Goal: Task Accomplishment & Management: Use online tool/utility

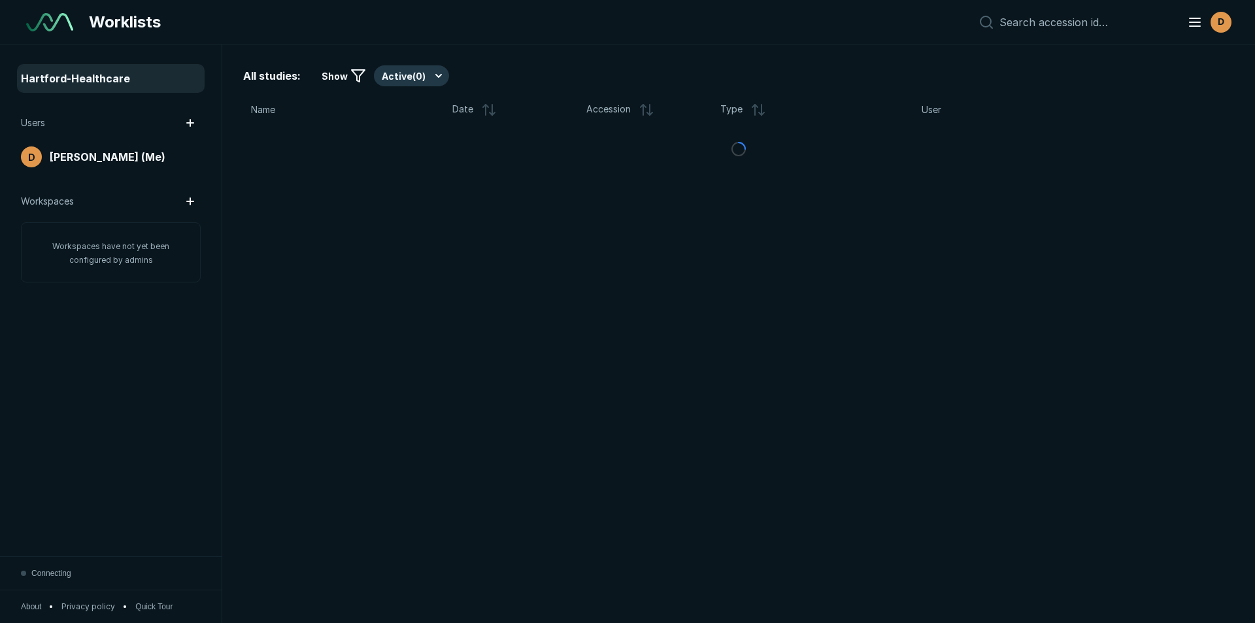
scroll to position [4047, 6120]
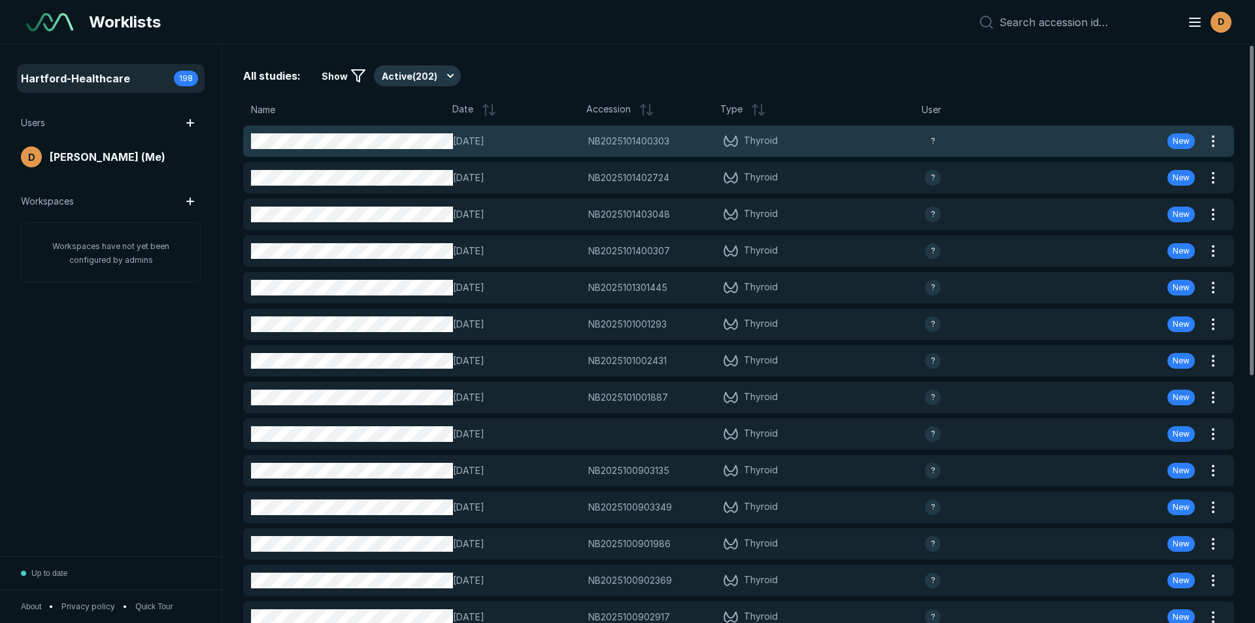
click at [637, 138] on span "NB2025101400303" at bounding box center [628, 141] width 81 height 14
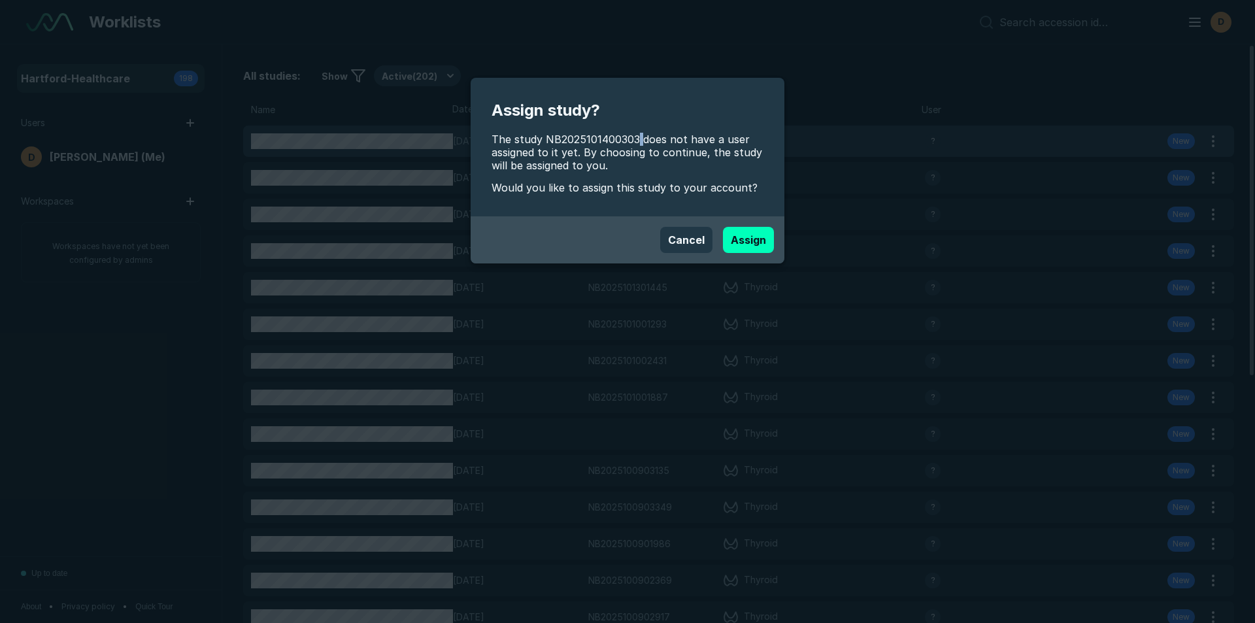
click at [637, 138] on span "The study NB2025101400303 does not have a user assigned to it yet. By choosing …" at bounding box center [628, 152] width 272 height 39
click at [763, 239] on button "Assign" at bounding box center [748, 240] width 51 height 26
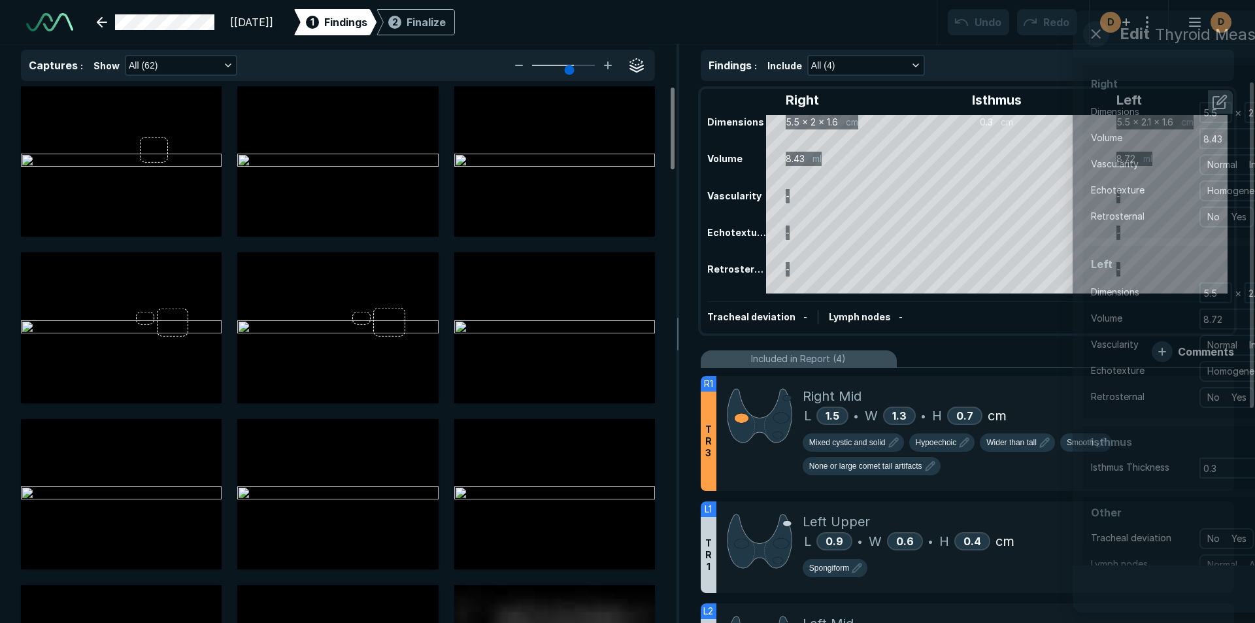
scroll to position [4256, 7329]
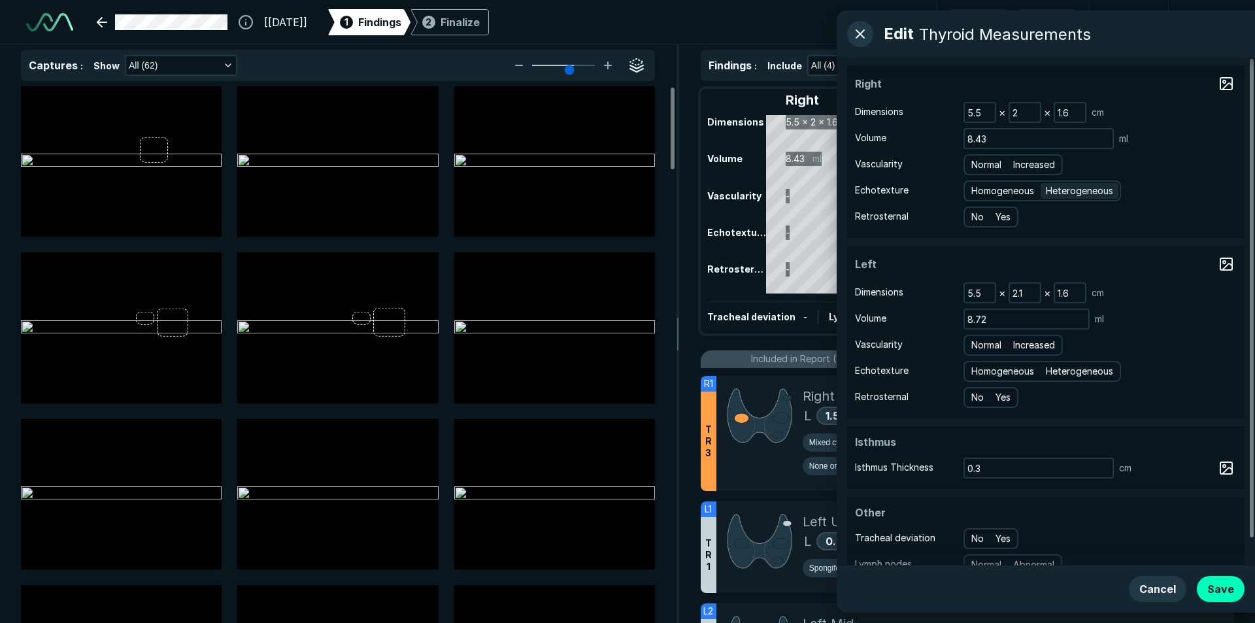
click at [1085, 193] on span "Heterogeneous" at bounding box center [1079, 191] width 67 height 14
click at [1053, 193] on input "Heterogeneous" at bounding box center [1048, 189] width 8 height 8
radio input "true"
click at [981, 160] on span "Normal" at bounding box center [987, 165] width 30 height 14
click at [978, 160] on input "Normal" at bounding box center [974, 163] width 8 height 8
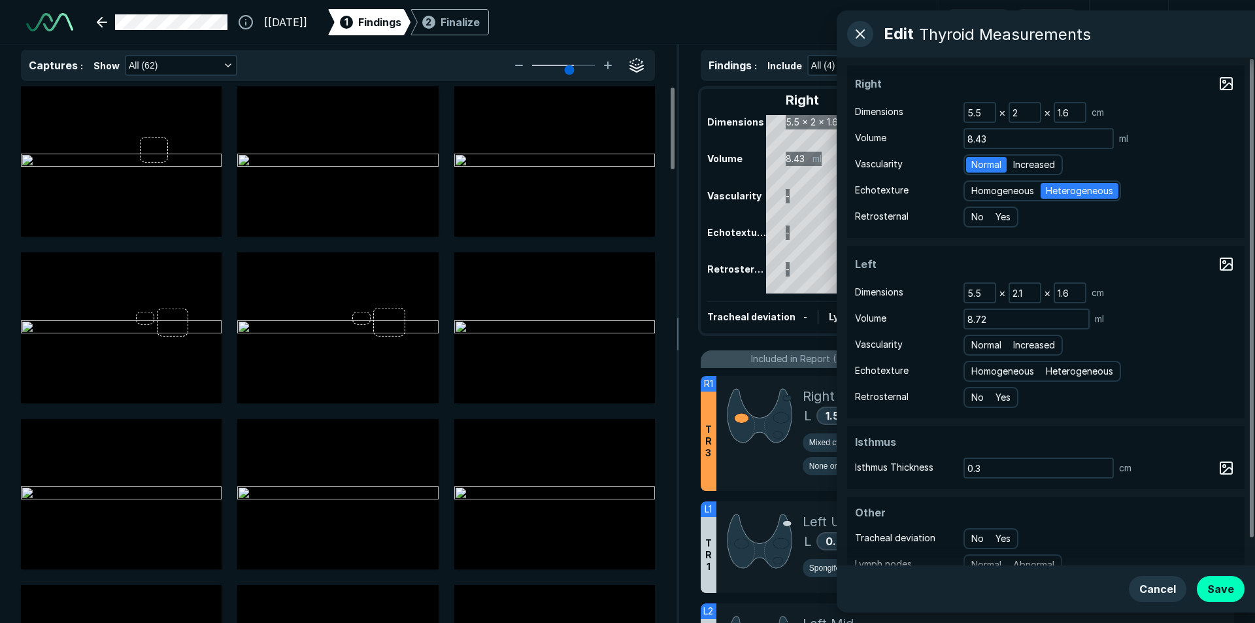
radio input "true"
click at [1074, 371] on span "Heterogeneous" at bounding box center [1079, 371] width 67 height 14
click at [1053, 371] on input "Heterogeneous" at bounding box center [1048, 369] width 8 height 8
radio input "true"
click at [981, 341] on span "Normal" at bounding box center [987, 345] width 30 height 14
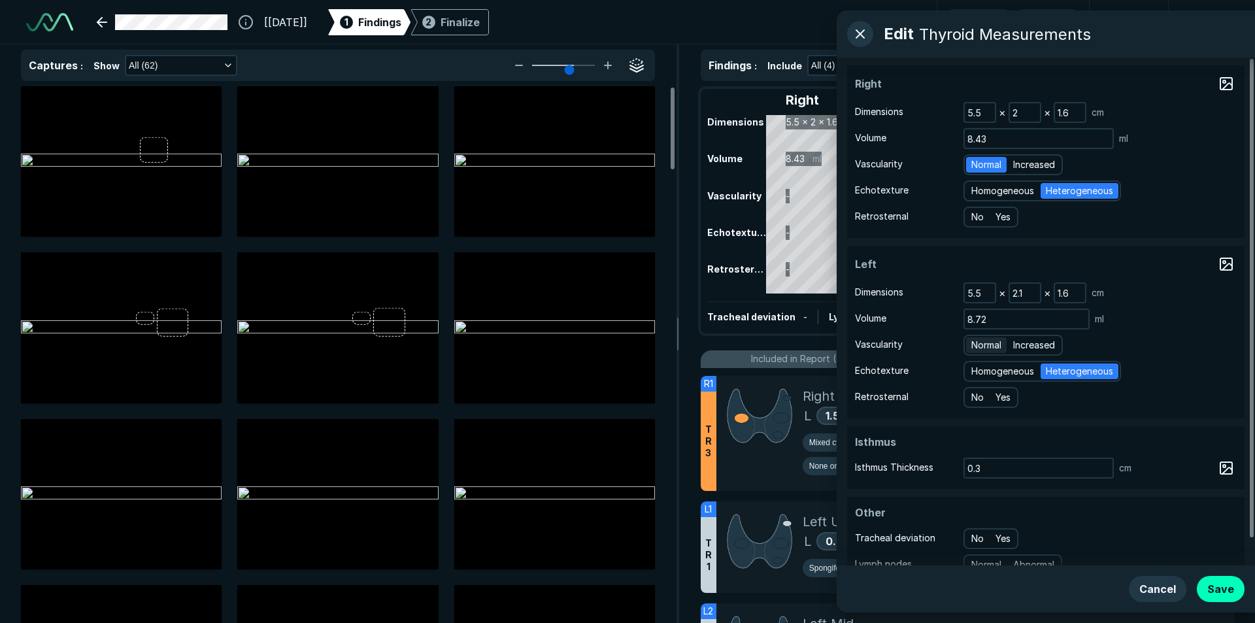
click at [978, 341] on input "Normal" at bounding box center [974, 343] width 8 height 8
radio input "true"
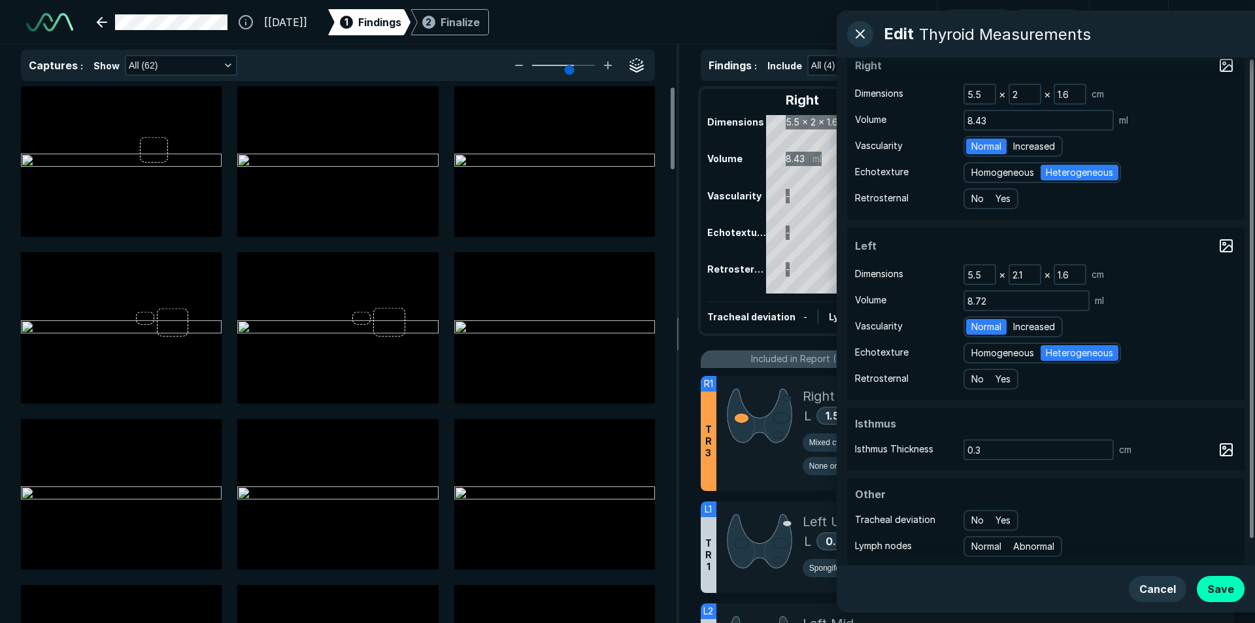
scroll to position [28, 0]
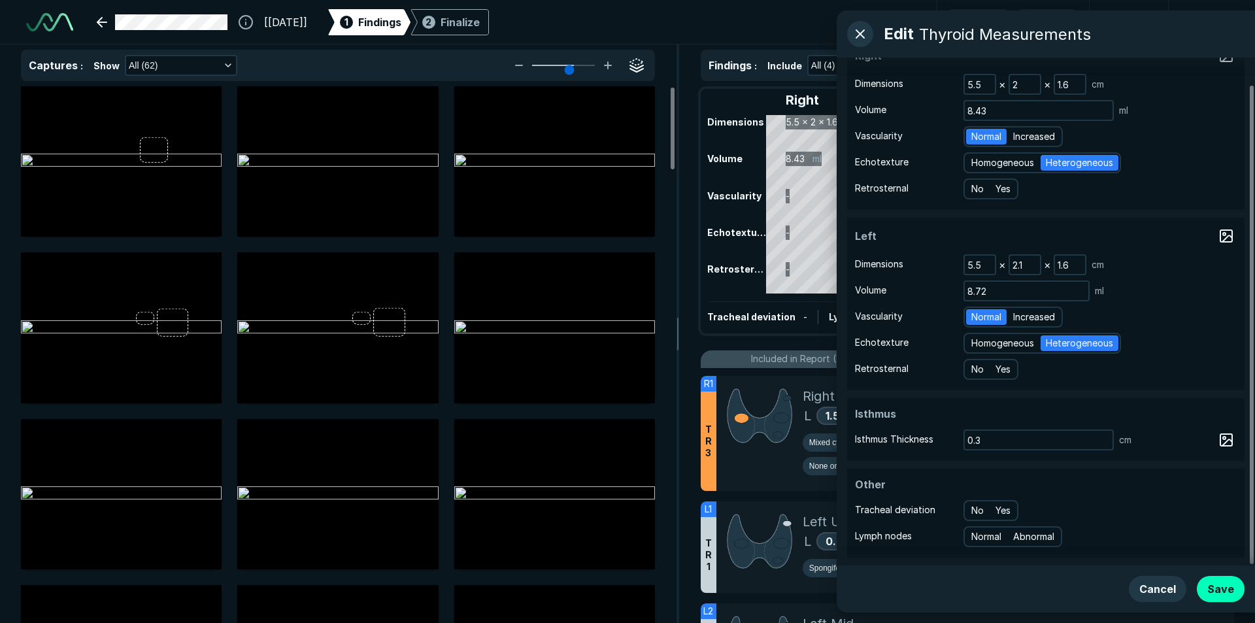
click at [1234, 589] on button "Save" at bounding box center [1221, 589] width 48 height 26
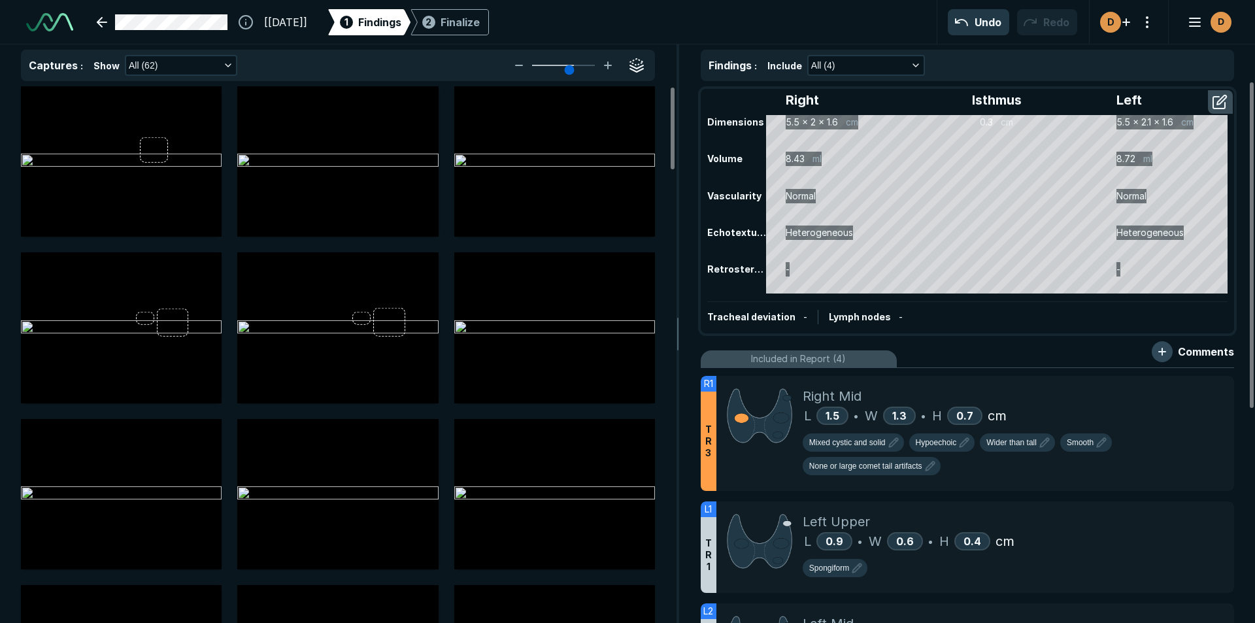
click at [1167, 353] on button "button" at bounding box center [1162, 351] width 21 height 21
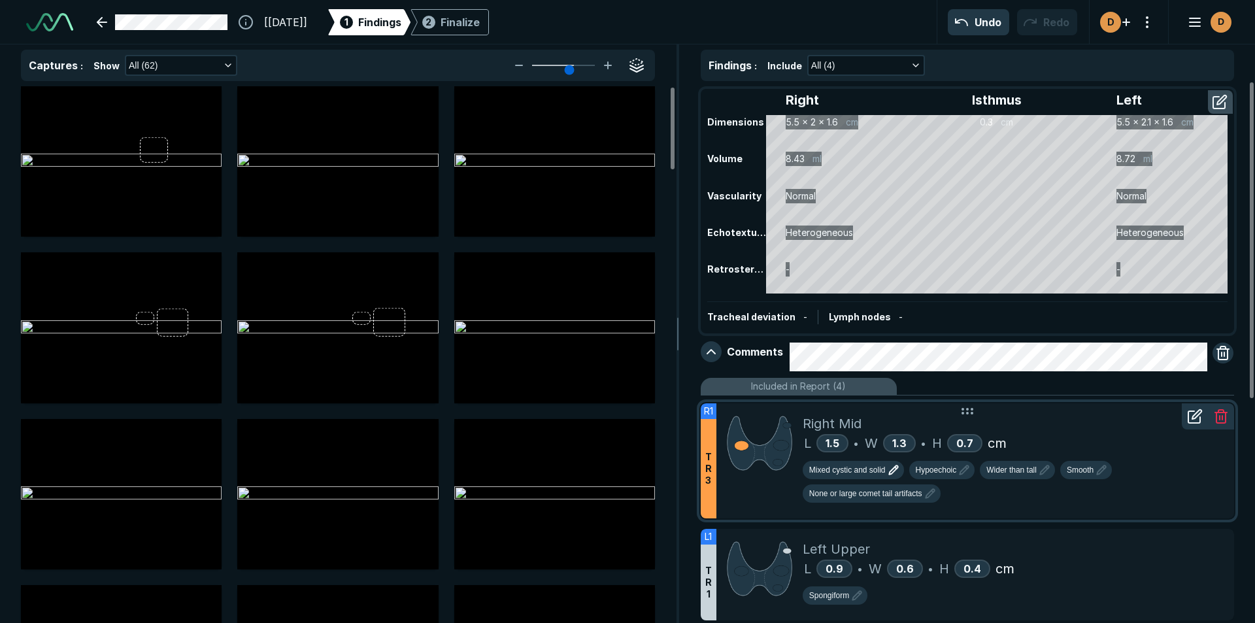
click at [865, 468] on span "Mixed cystic and solid" at bounding box center [847, 470] width 76 height 12
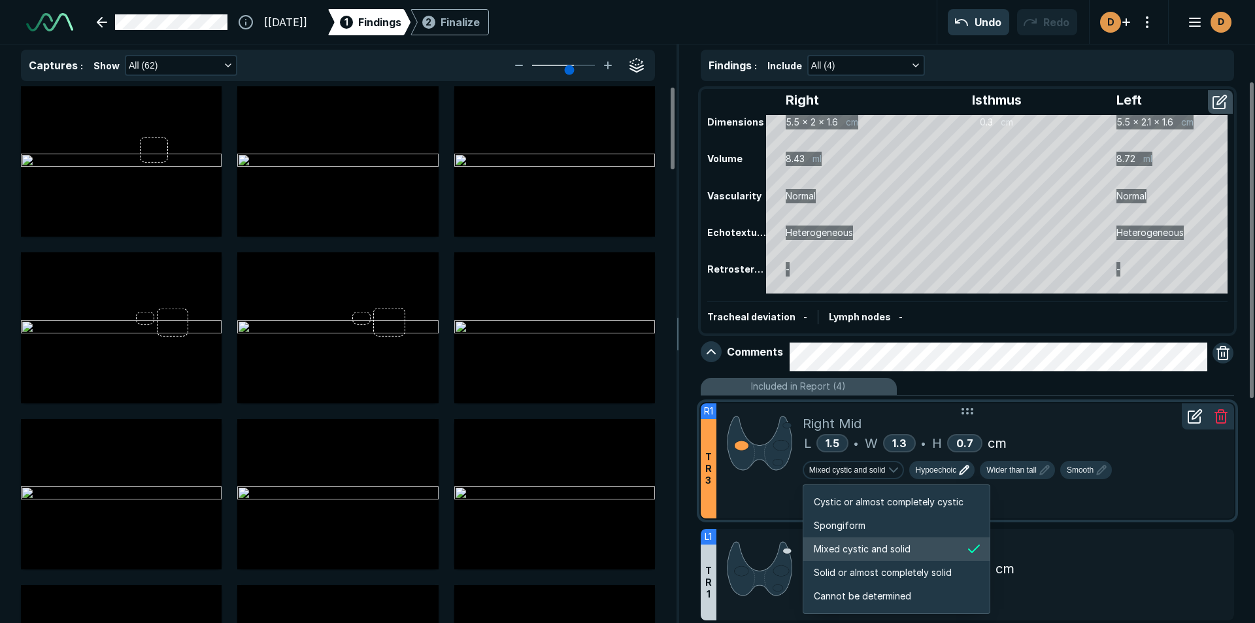
scroll to position [2182, 2511]
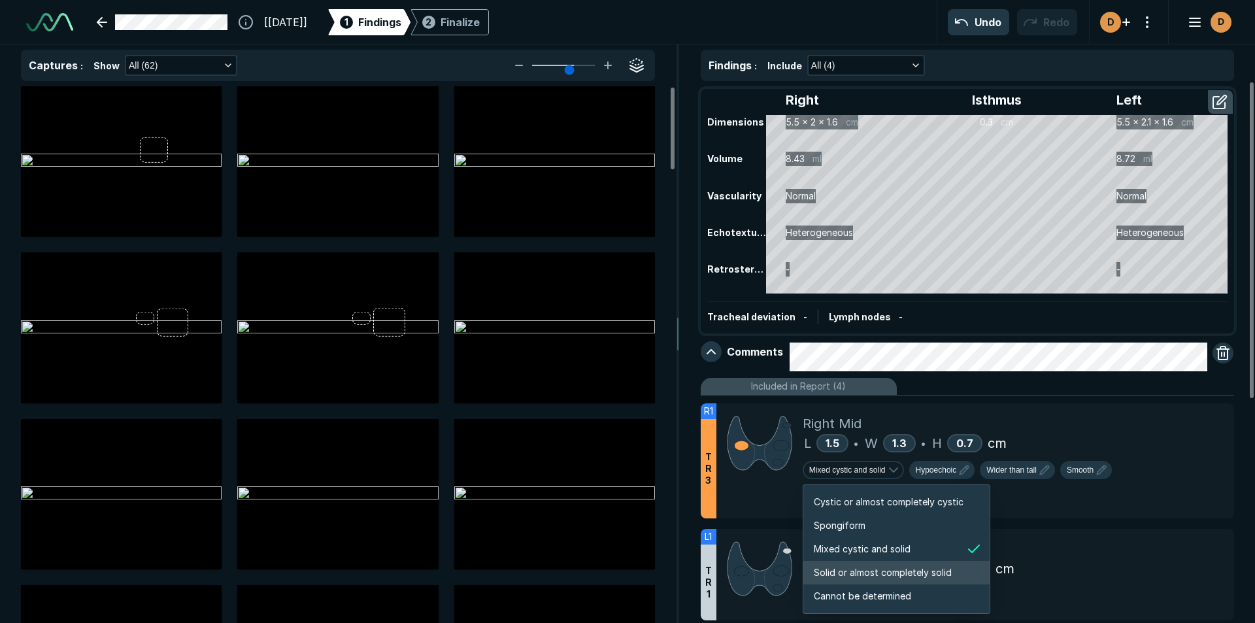
click at [853, 575] on span "Solid or almost completely solid" at bounding box center [883, 573] width 138 height 14
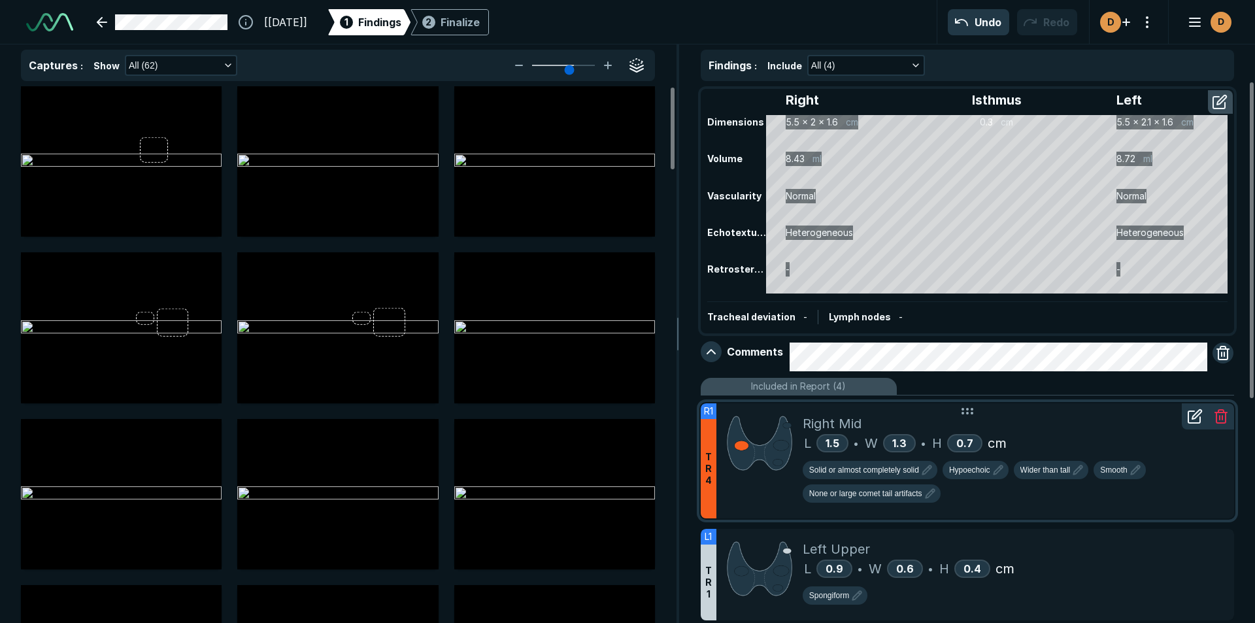
click at [1196, 418] on icon at bounding box center [1197, 414] width 9 height 9
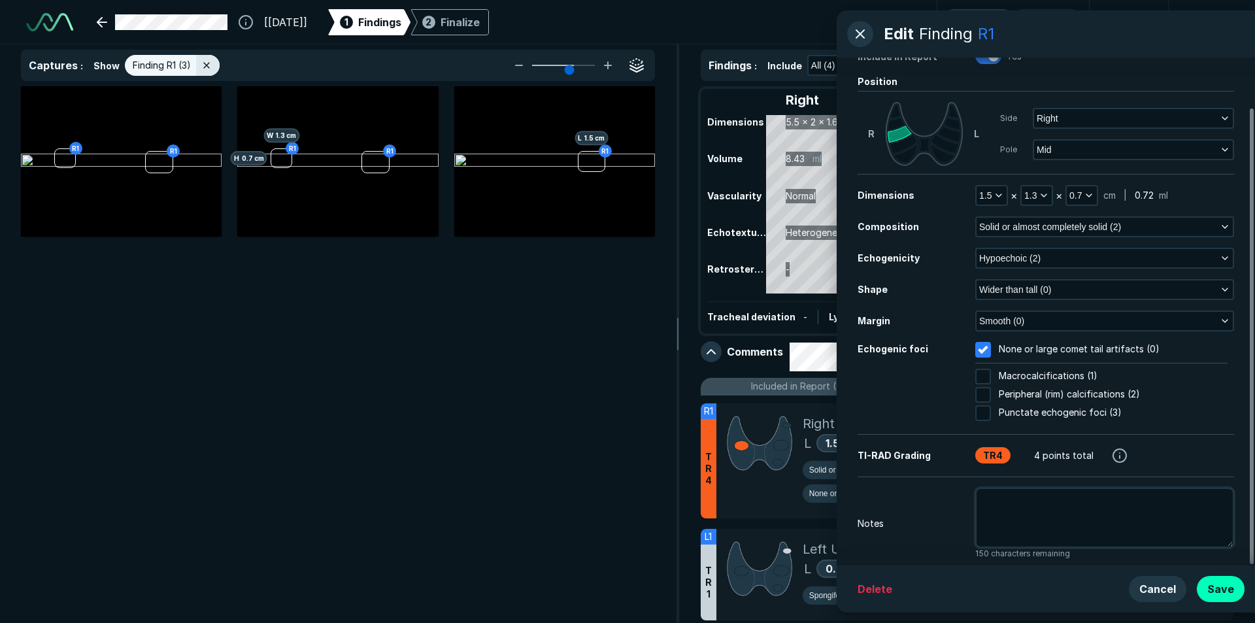
scroll to position [56, 0]
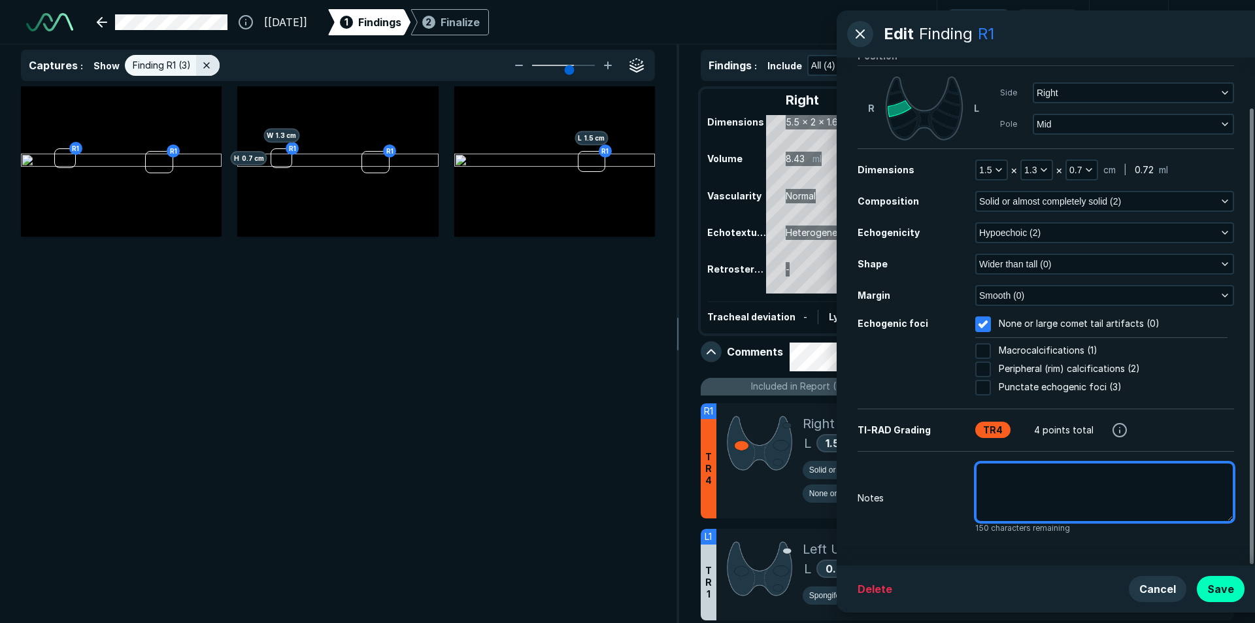
click at [991, 477] on textarea at bounding box center [1104, 492] width 259 height 60
type textarea "x"
type textarea "r"
type textarea "x"
type textarea "ri"
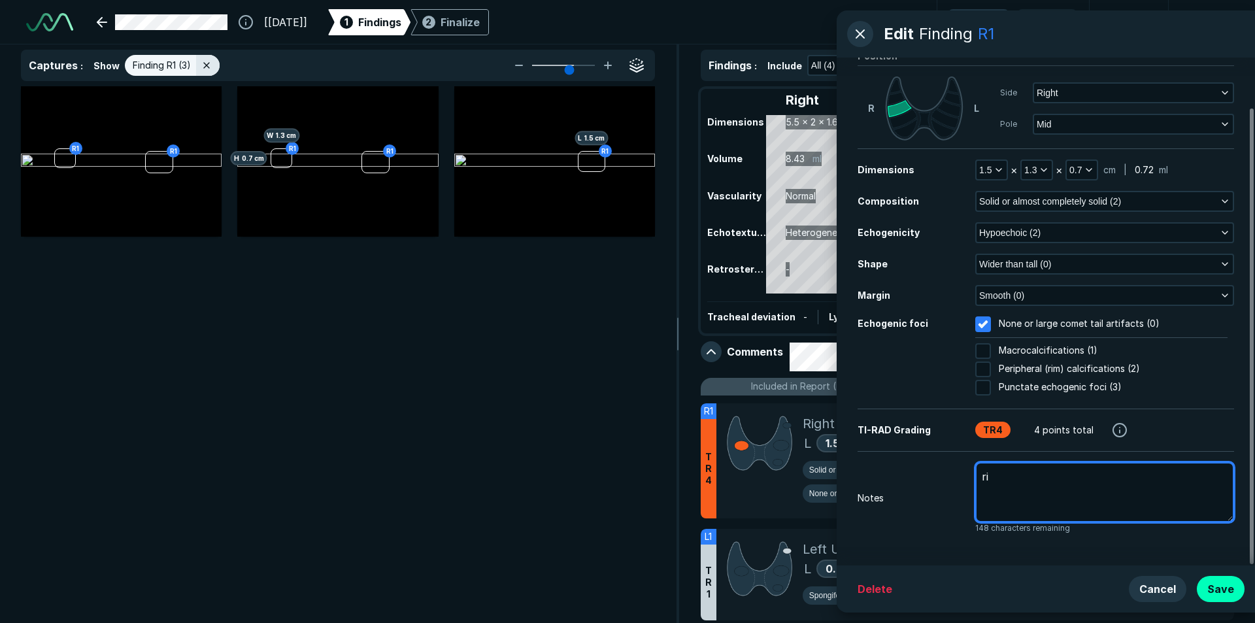
type textarea "x"
type textarea "rig"
type textarea "x"
type textarea "righ"
type textarea "x"
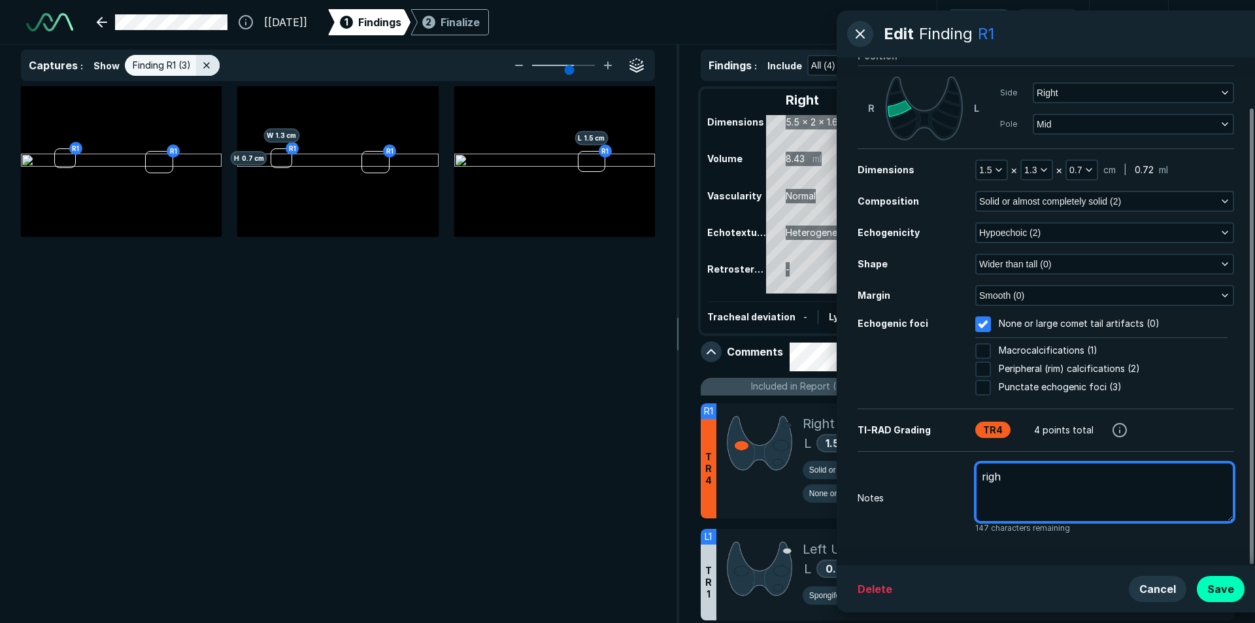
type textarea "right"
type textarea "x"
type textarea "right"
type textarea "x"
type textarea "right t"
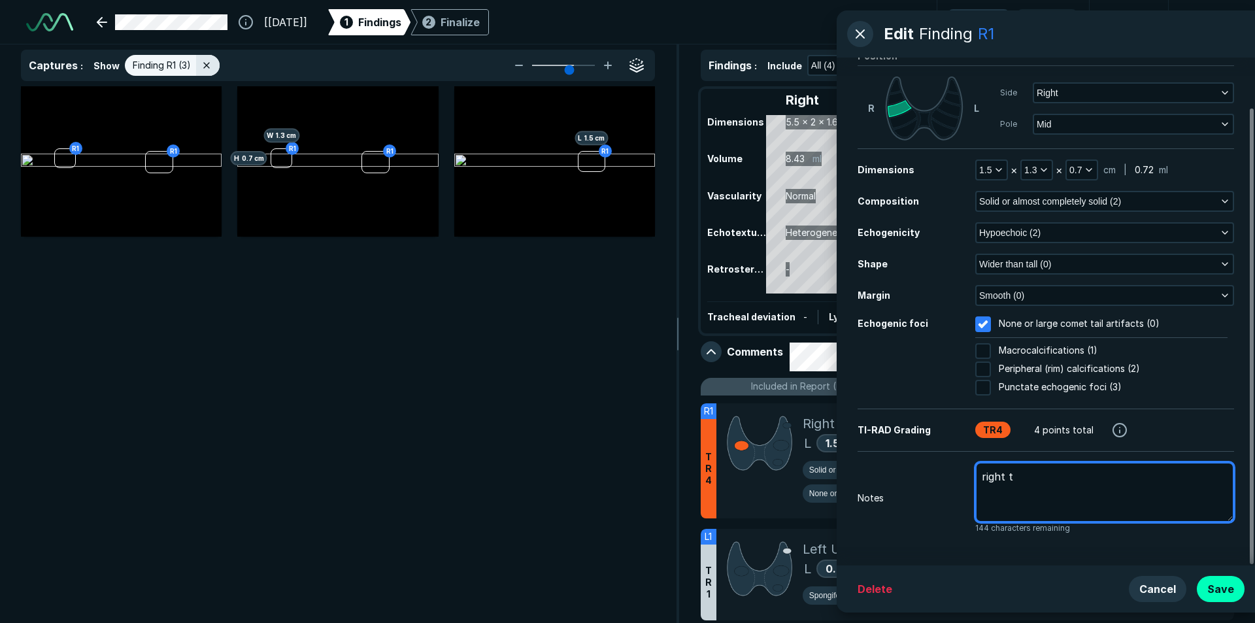
type textarea "x"
type textarea "right th"
type textarea "x"
type textarea "right thy"
type textarea "x"
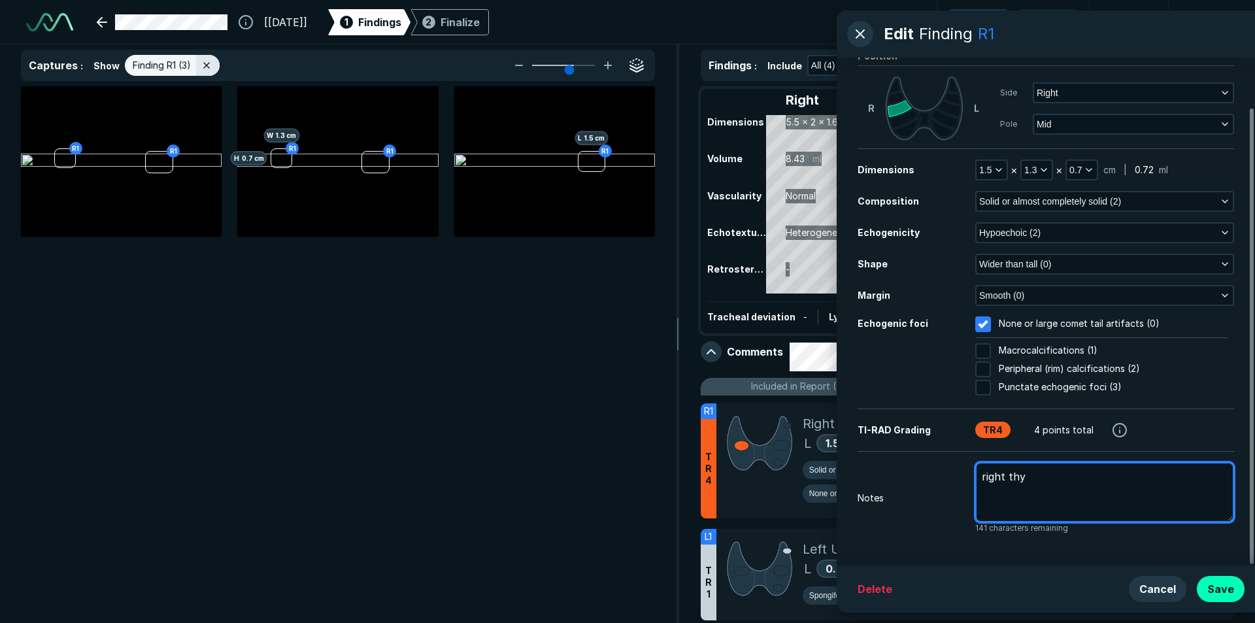
type textarea "right thyo"
type textarea "x"
type textarea "right thy"
type textarea "x"
type textarea "right thyr"
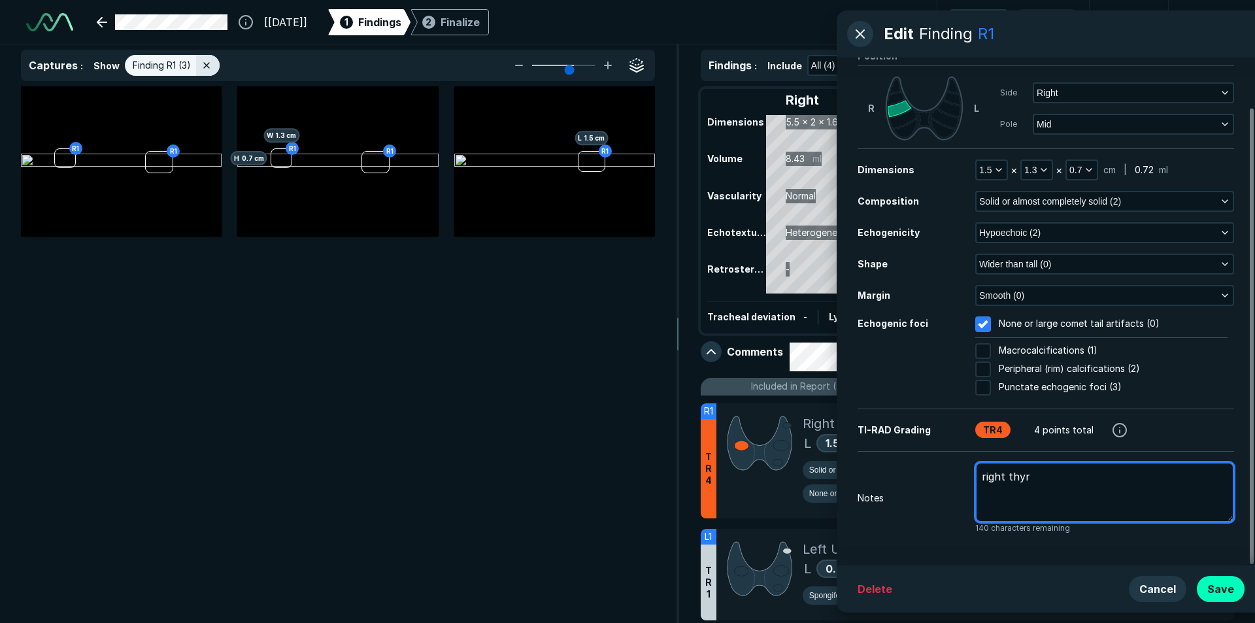
type textarea "x"
type textarea "right thyro"
type textarea "x"
type textarea "right thyroi"
type textarea "x"
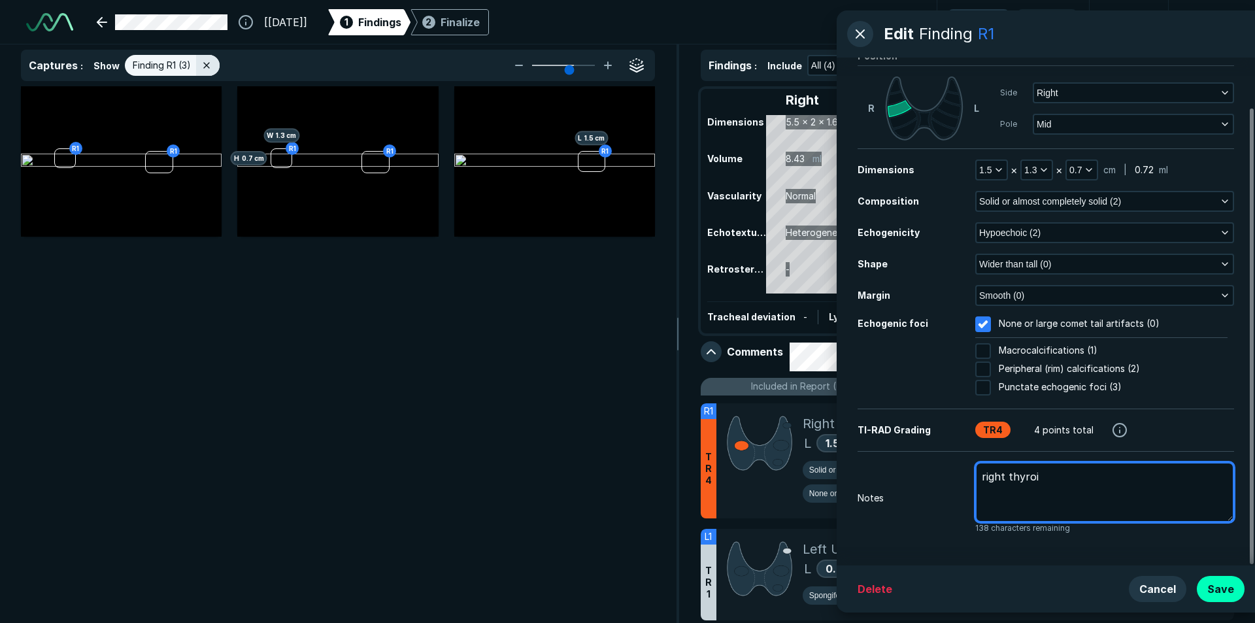
type textarea "right thyroid"
type textarea "x"
type textarea "right thyroid"
type textarea "x"
type textarea "right thyroid m"
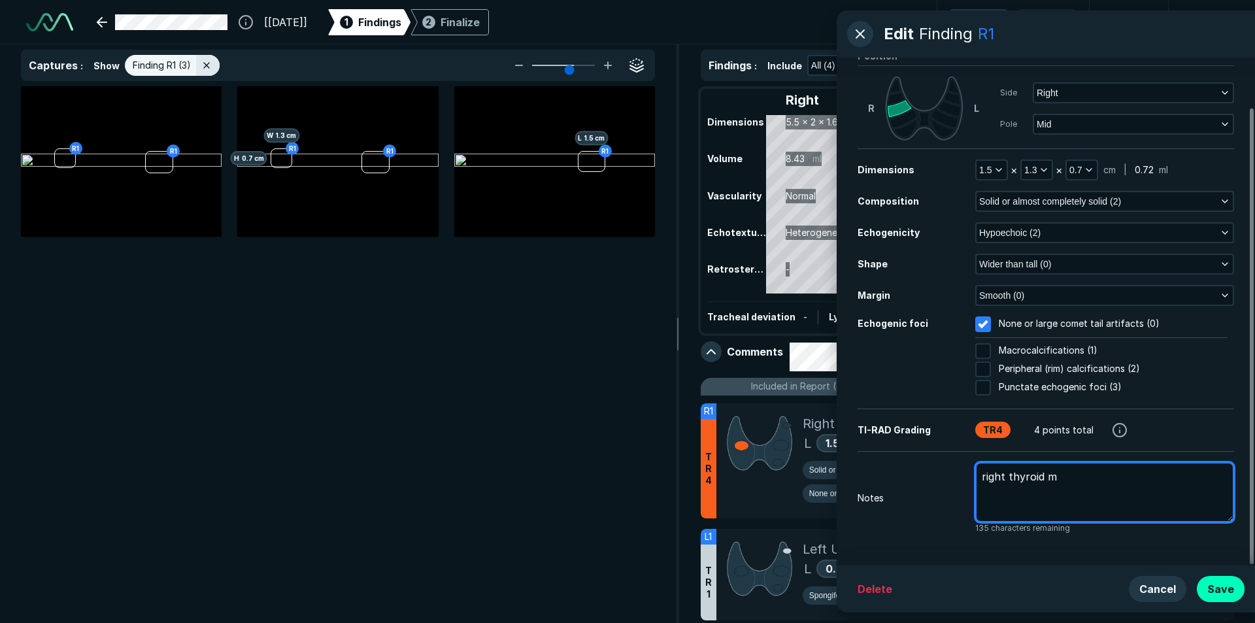
type textarea "x"
type textarea "right thyroid mi"
type textarea "x"
type textarea "right thyroid mid"
type textarea "x"
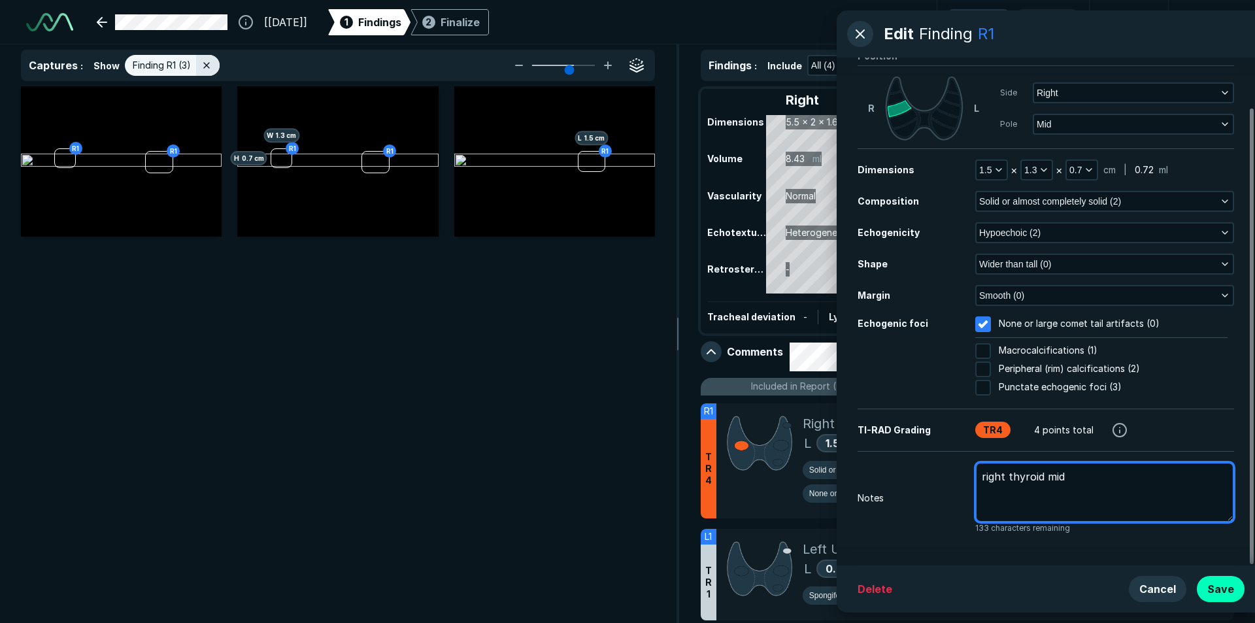
type textarea "right thyroid mid"
type textarea "x"
type textarea "right thyroid mid n"
type textarea "x"
type textarea "right thyroid mid no"
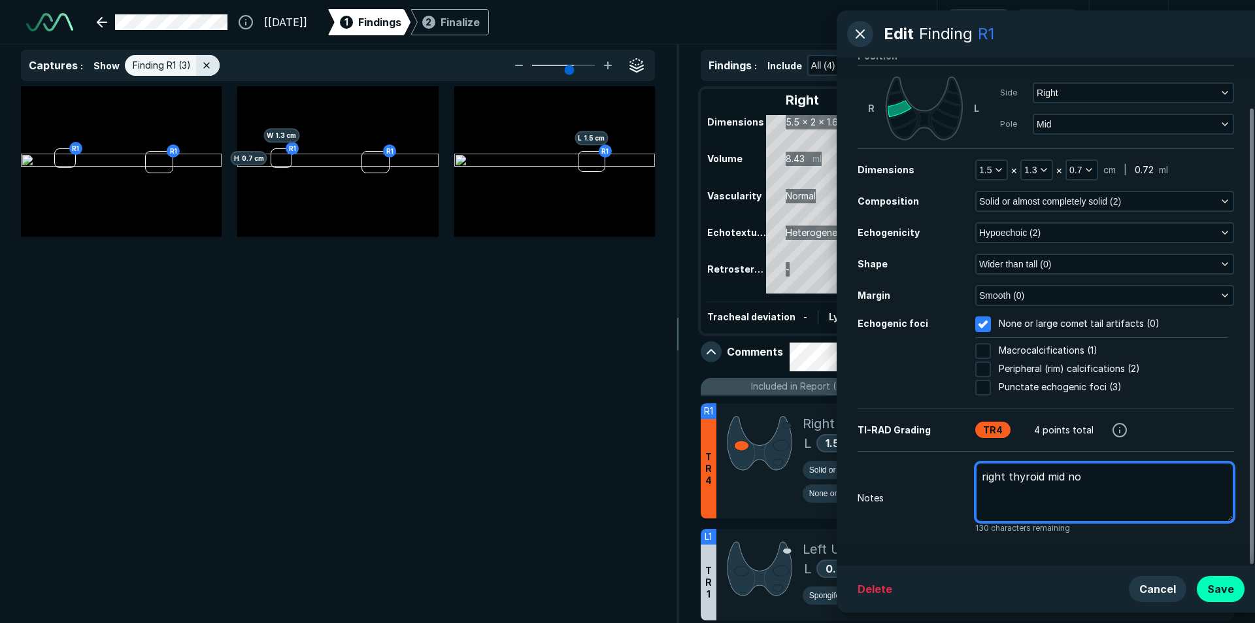
type textarea "x"
type textarea "right thyroid mid nod"
type textarea "x"
type textarea "right thyroid mid nodu"
type textarea "x"
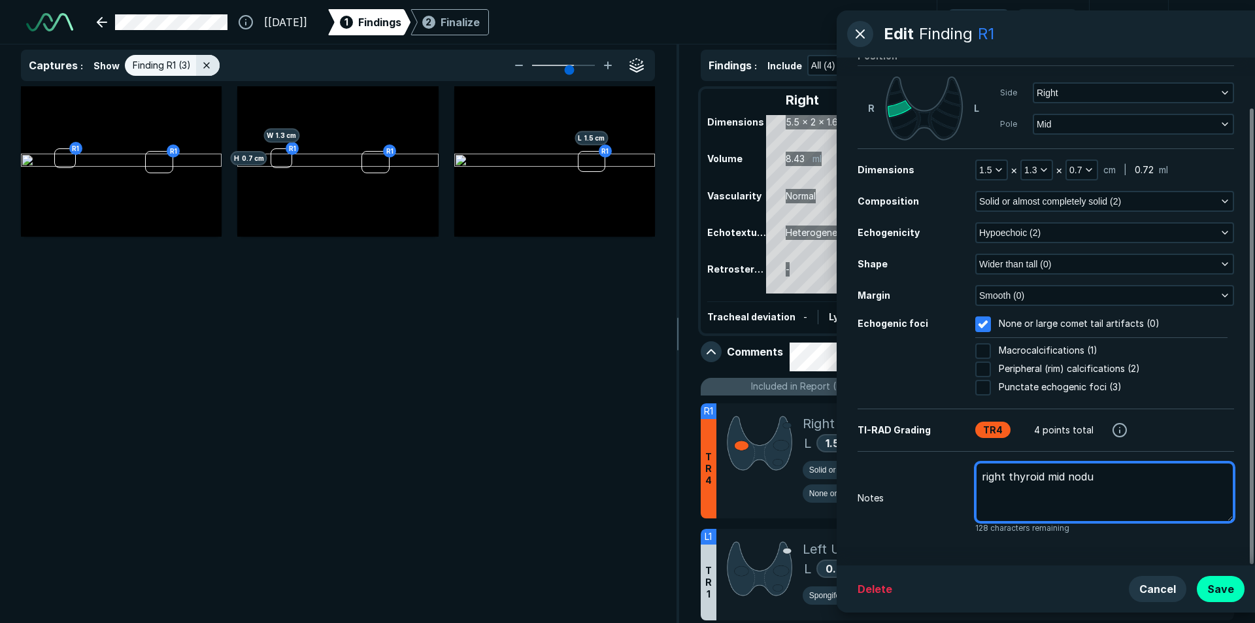
type textarea "right thyroid mid nodul"
type textarea "x"
type textarea "right thyroid mid [MEDICAL_DATA]"
type textarea "x"
type textarea "right thyroid mid [MEDICAL_DATA]"
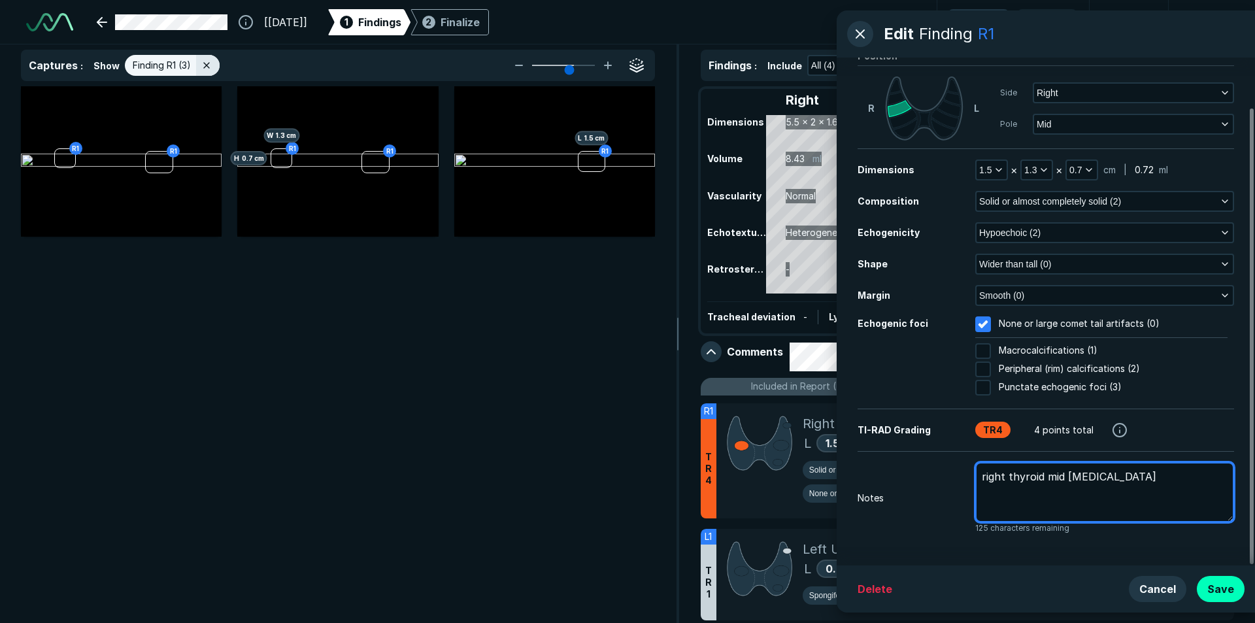
type textarea "x"
type textarea "right thyroid mid [MEDICAL_DATA] #"
type textarea "x"
type textarea "right thyroid mid [MEDICAL_DATA] #1"
type textarea "x"
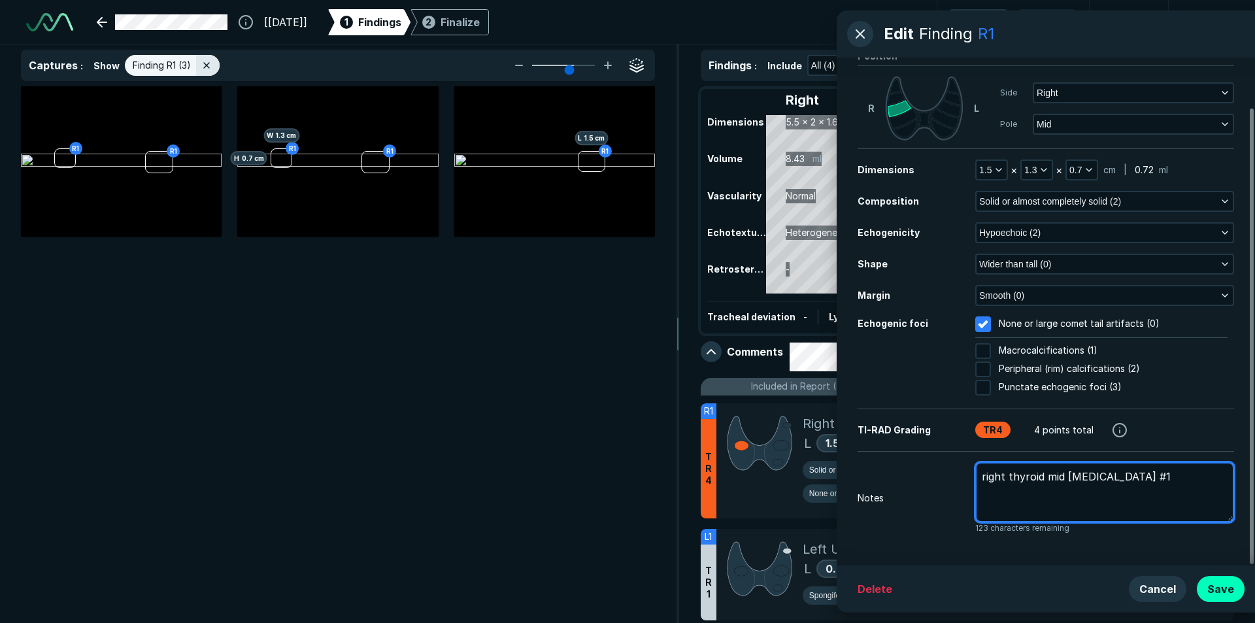
type textarea "right thyroid mid [MEDICAL_DATA] #1"
type textarea "x"
type textarea "right thyroid mid [MEDICAL_DATA] #1 p"
type textarea "x"
type textarea "right thyroid mid [MEDICAL_DATA] #1 pr"
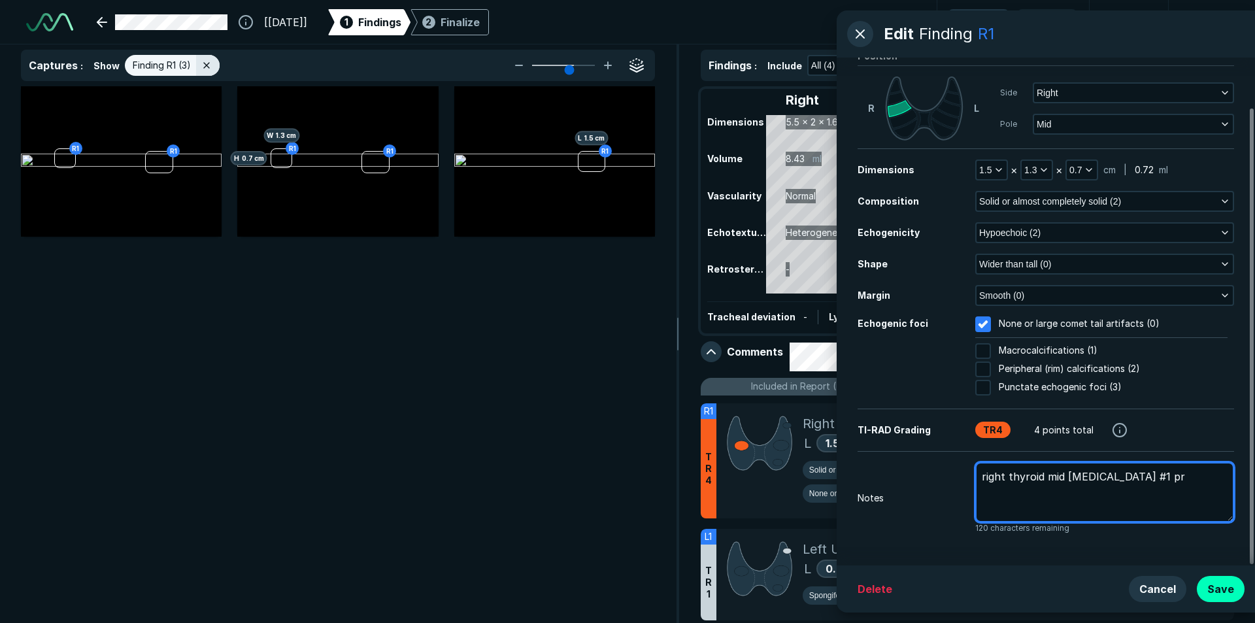
type textarea "x"
type textarea "right thyroid mid [MEDICAL_DATA] #1 pri"
type textarea "x"
type textarea "right thyroid mid [MEDICAL_DATA] #1 prio"
type textarea "x"
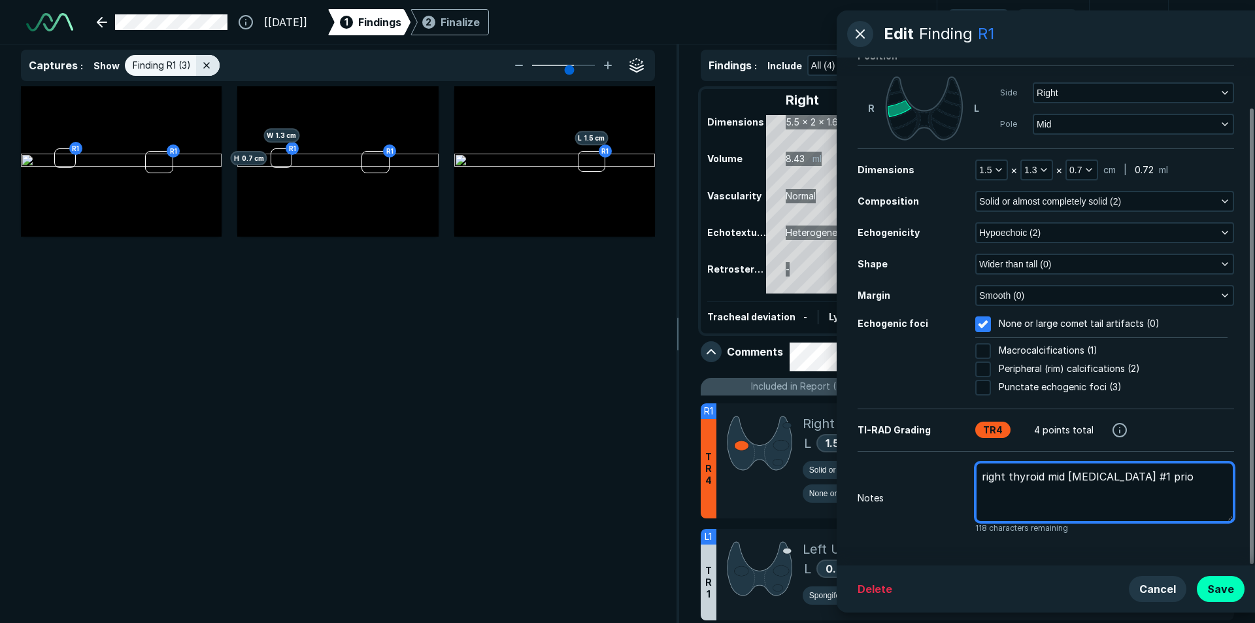
type textarea "right thyroid mid [MEDICAL_DATA] #1 prior"
type textarea "x"
type textarea "right thyroid mid [MEDICAL_DATA] #1 prior"
type textarea "x"
type textarea "right thyroid mid [MEDICAL_DATA] #1 prior m"
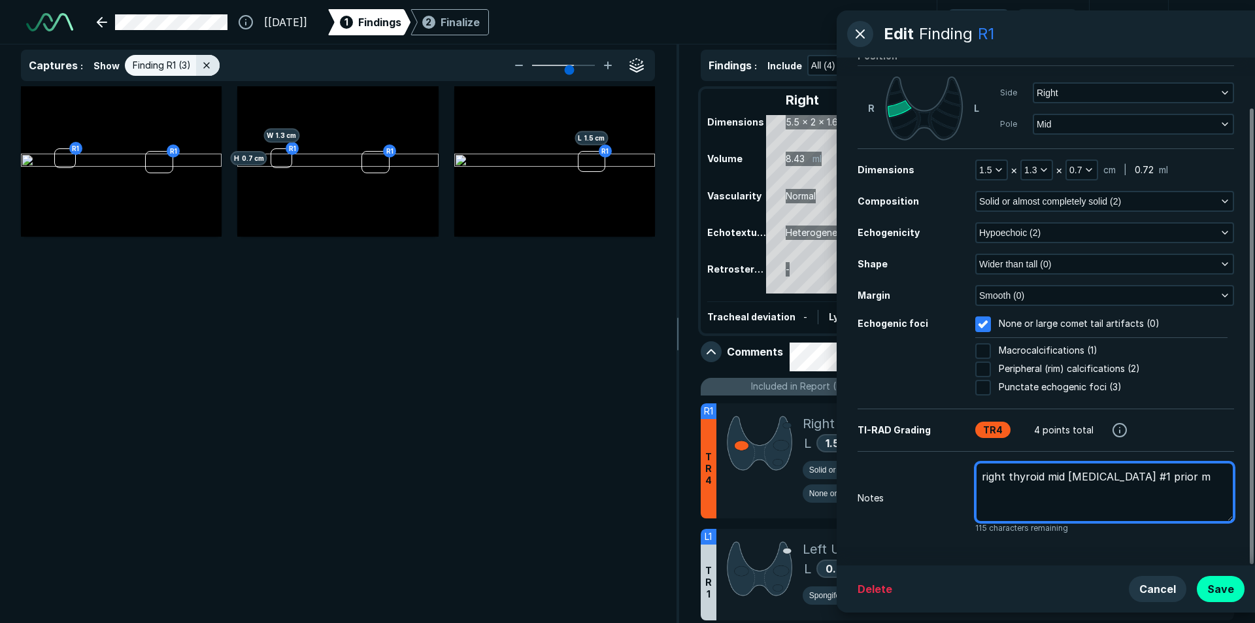
type textarea "x"
type textarea "right thyroid mid [MEDICAL_DATA] #1 prior me"
type textarea "x"
type textarea "right thyroid mid [MEDICAL_DATA] #1 prior mea"
type textarea "x"
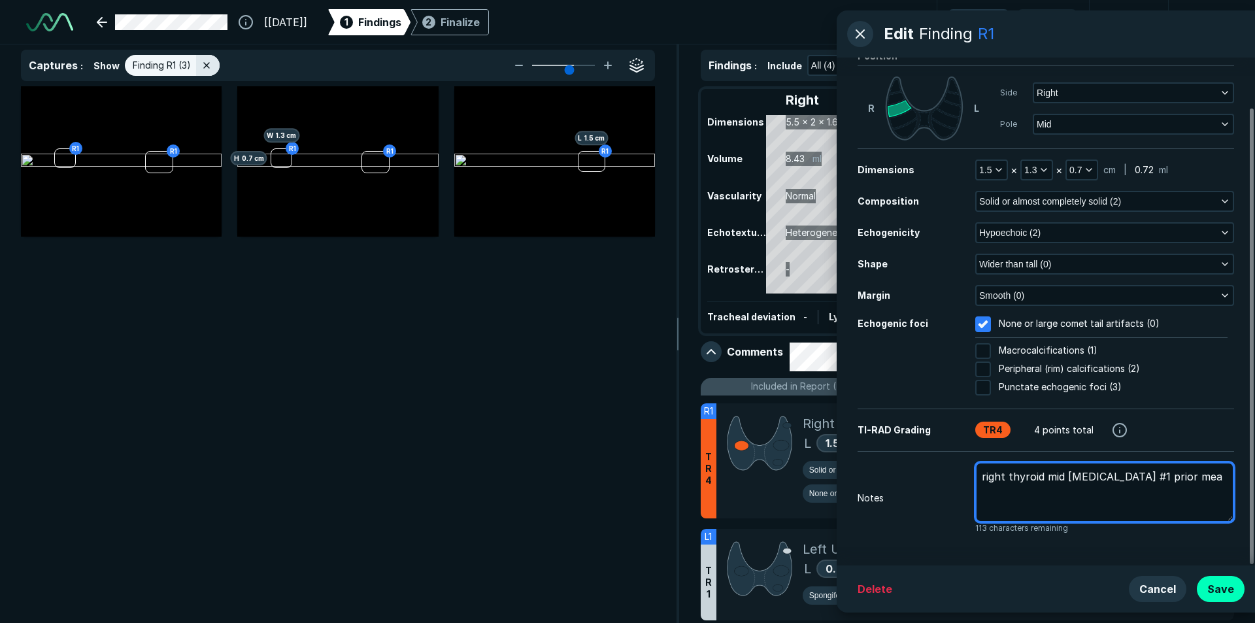
type textarea "right thyroid mid [MEDICAL_DATA] #1 prior [PERSON_NAME]"
type textarea "x"
type textarea "right thyroid mid [MEDICAL_DATA] #1 prior mea"
type textarea "x"
type textarea "right thyroid mid [MEDICAL_DATA] #1 prior meas"
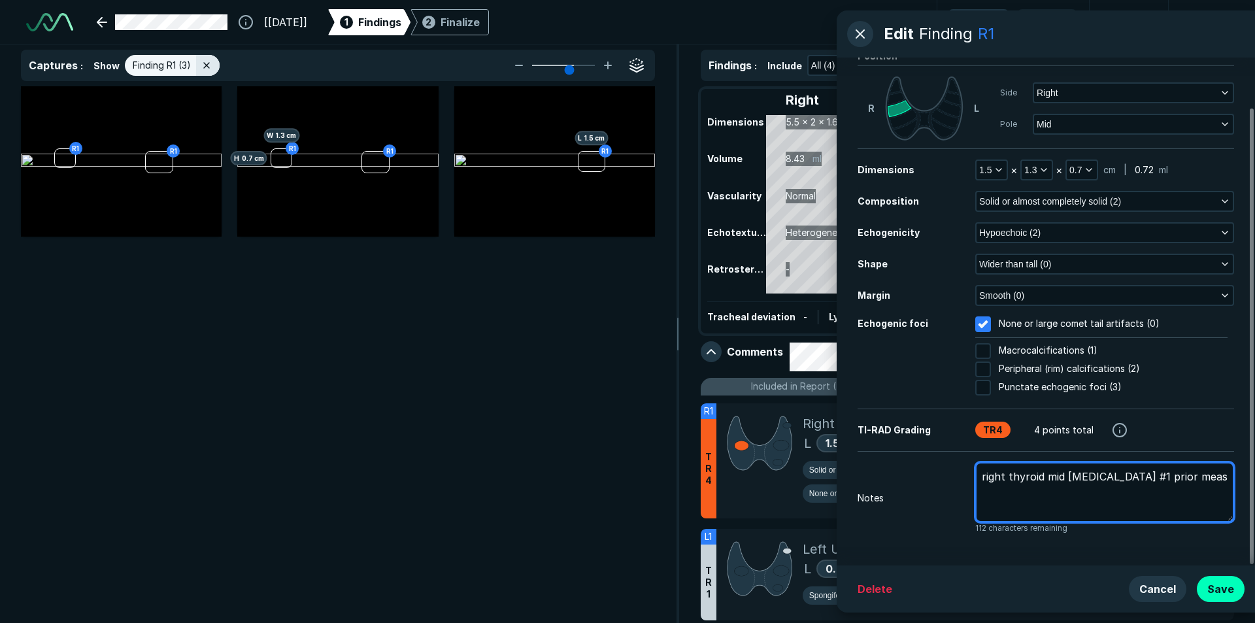
type textarea "x"
type textarea "right thyroid mid [MEDICAL_DATA] #1 prior measu"
type textarea "x"
type textarea "right thyroid mid [MEDICAL_DATA] #1 prior measur"
type textarea "x"
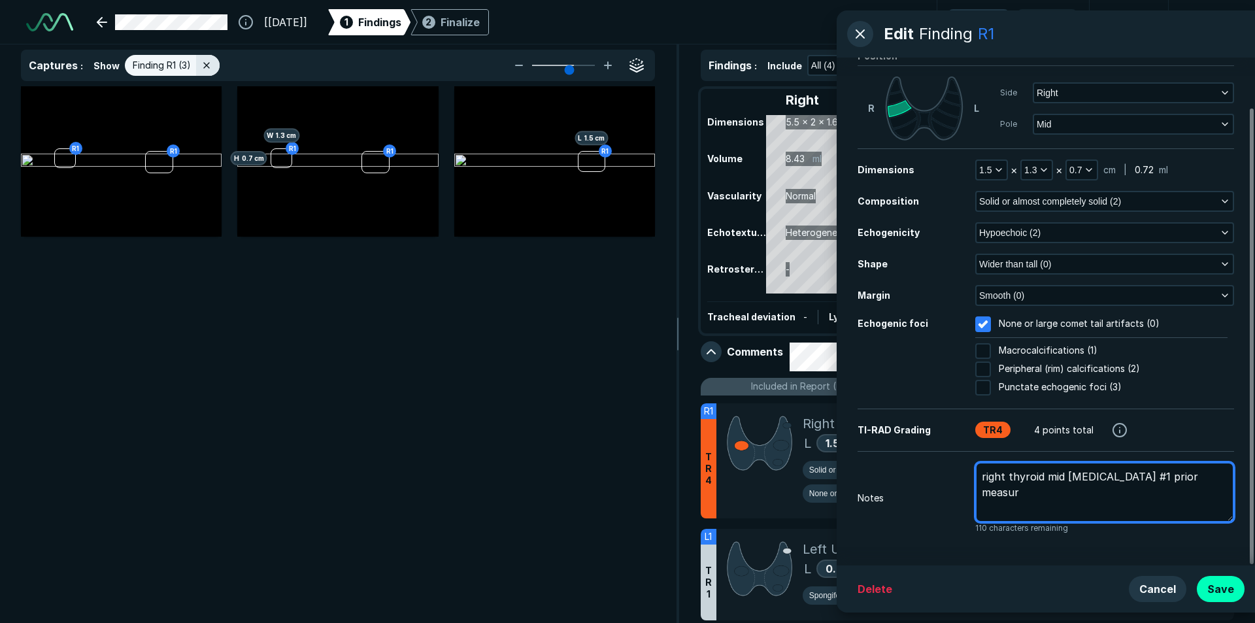
type textarea "right thyroid mid [MEDICAL_DATA] #1 prior measure"
type textarea "x"
type textarea "right thyroid mid [MEDICAL_DATA] #1 prior measure:"
type textarea "x"
type textarea "right thyroid mid [MEDICAL_DATA] #1 prior measure:1"
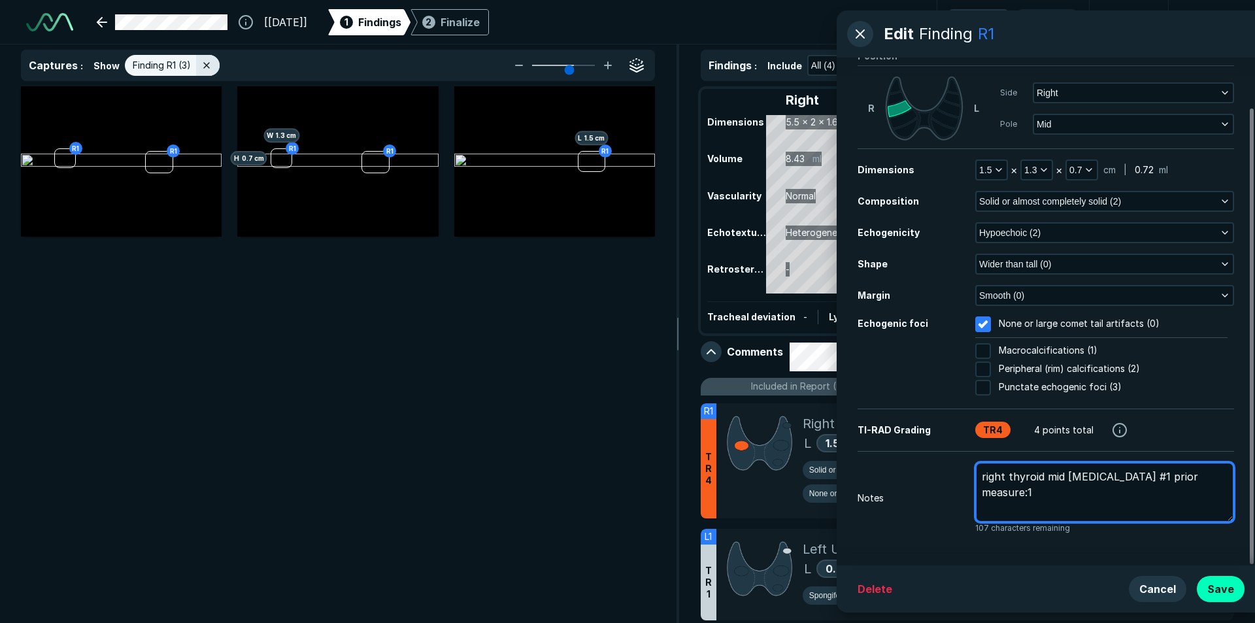
type textarea "x"
type textarea "right thyroid mid [MEDICAL_DATA] #1 prior measure:1."
type textarea "x"
type textarea "right thyroid mid [MEDICAL_DATA] #1 prior measure:1.5"
type textarea "x"
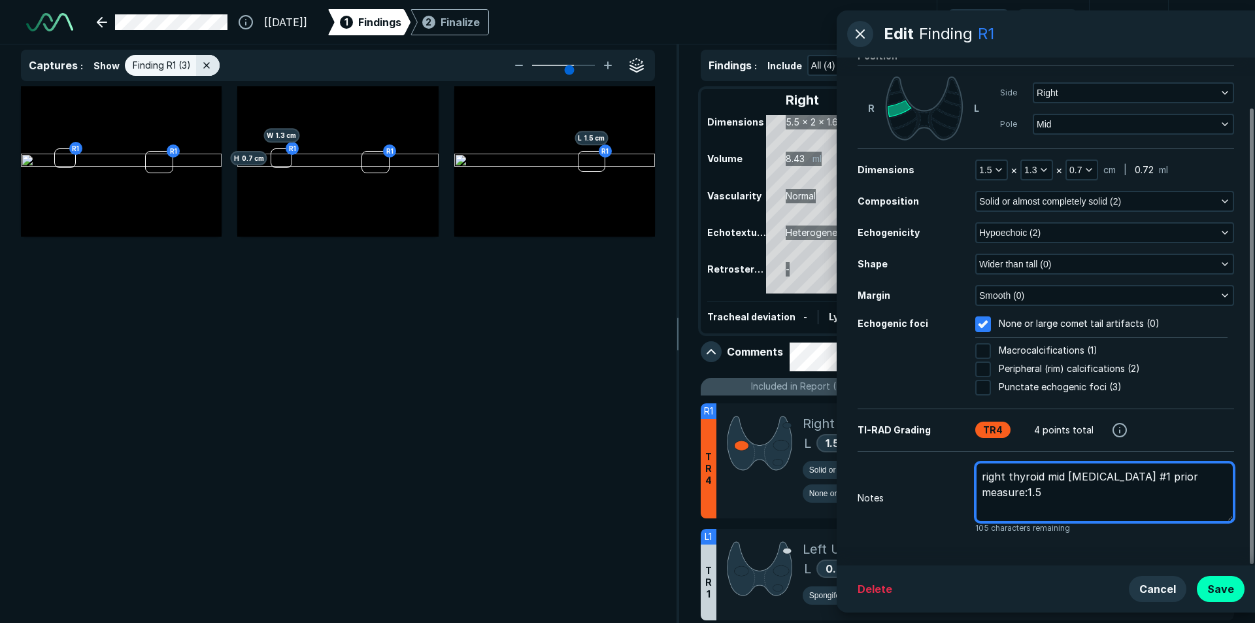
type textarea "right thyroid mid [MEDICAL_DATA] #1 prior measure:1.5x"
type textarea "x"
type textarea "right thyroid mid [MEDICAL_DATA] #1 prior measure:1.5x1"
type textarea "x"
type textarea "right thyroid mid [MEDICAL_DATA] #1 prior measure:1.5x1."
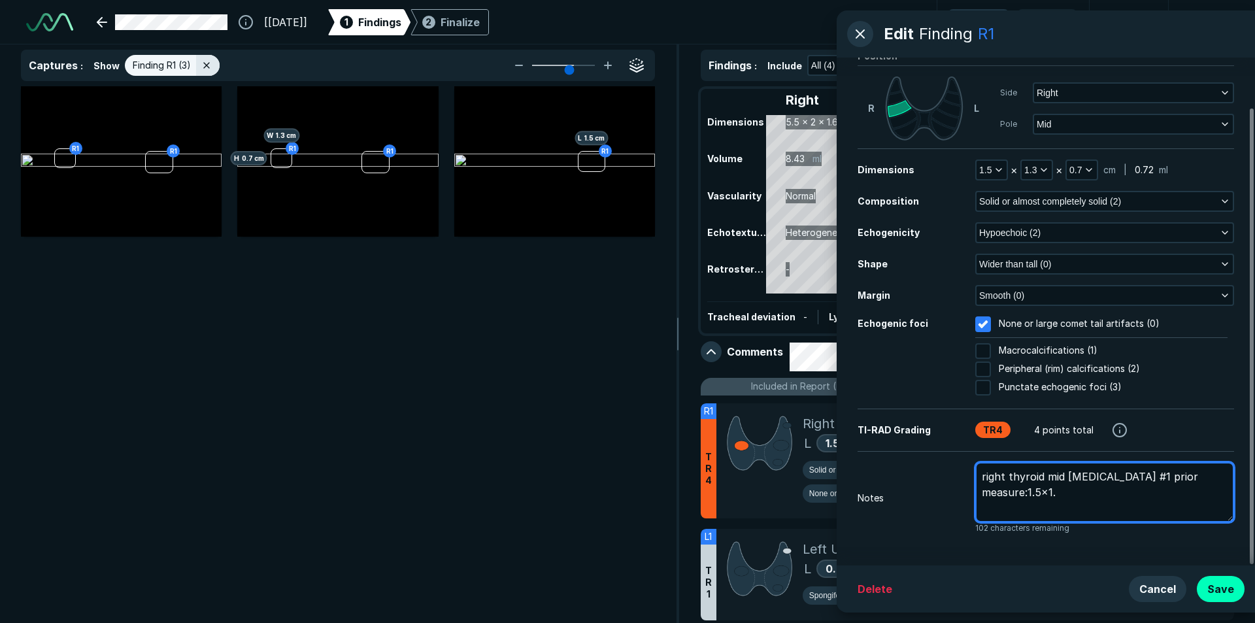
type textarea "x"
type textarea "right thyroid mid [MEDICAL_DATA] #1 prior measure:1.5x1.3"
type textarea "x"
type textarea "right thyroid mid [MEDICAL_DATA] #1 prior measure:1.5x1.3x"
type textarea "x"
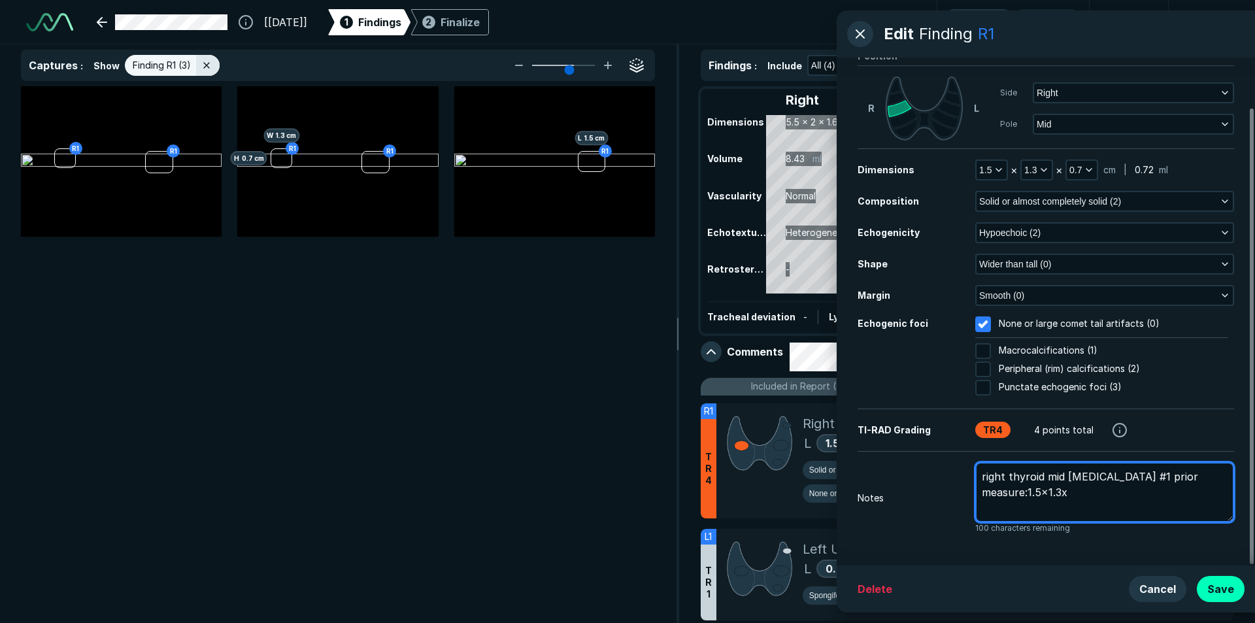
type textarea "right thyroid mid [MEDICAL_DATA] #1 prior measure:1.5x1.3x0"
type textarea "x"
type textarea "right thyroid mid [MEDICAL_DATA] #1 prior measure:1.5x1.3x0."
type textarea "x"
type textarea "right thyroid mid [MEDICAL_DATA] #1 prior measure:1.5x1.3x0.7"
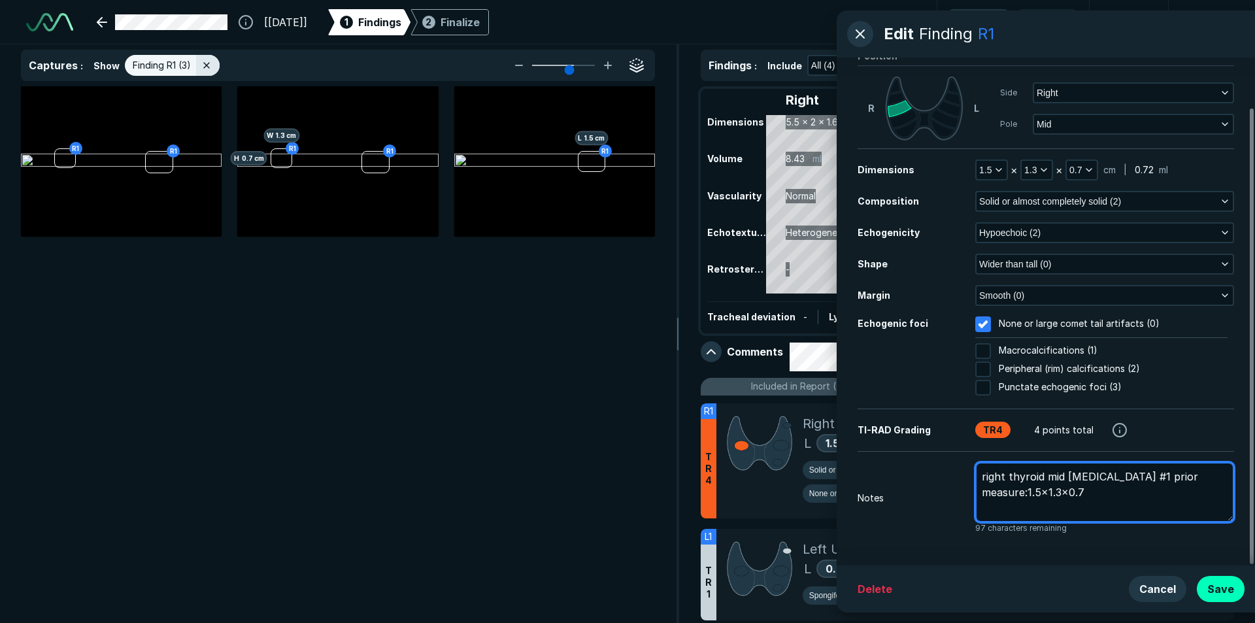
type textarea "x"
type textarea "right thyroid mid [MEDICAL_DATA] #1 prior measure:1.5x1.3x0.7c"
type textarea "x"
type textarea "right thyroid mid [MEDICAL_DATA] #1 prior measure:1.5x1.3x0.7cm"
type textarea "x"
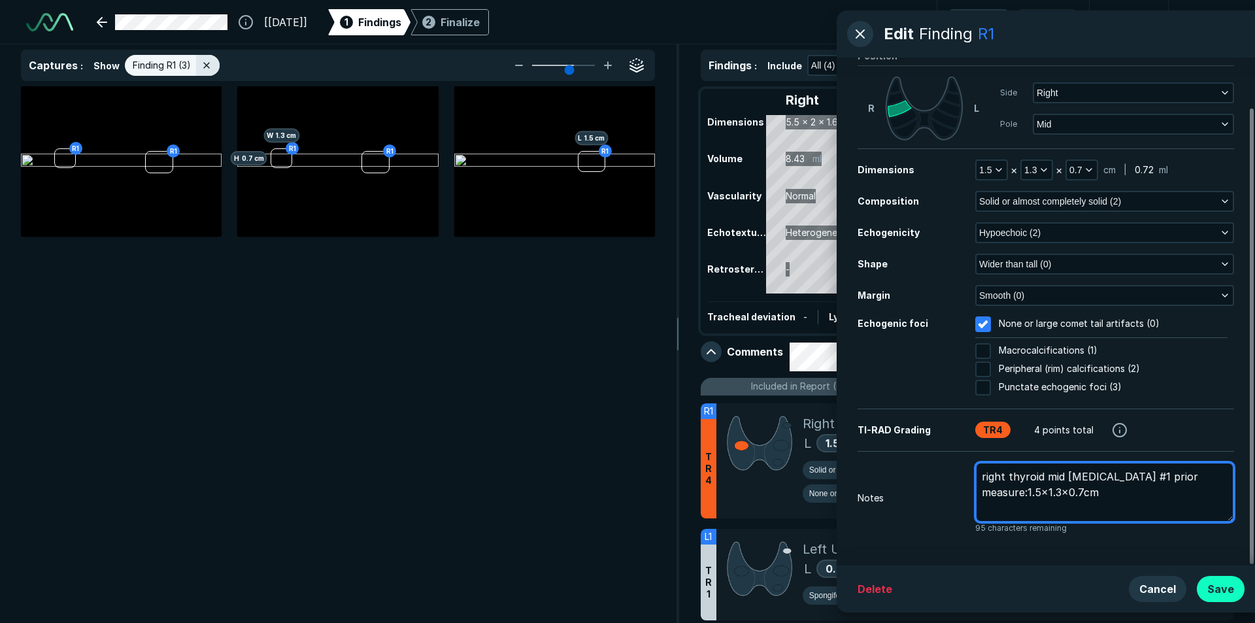
type textarea "right thyroid mid [MEDICAL_DATA] #1 prior measure:1.5x1.3x0.7cm"
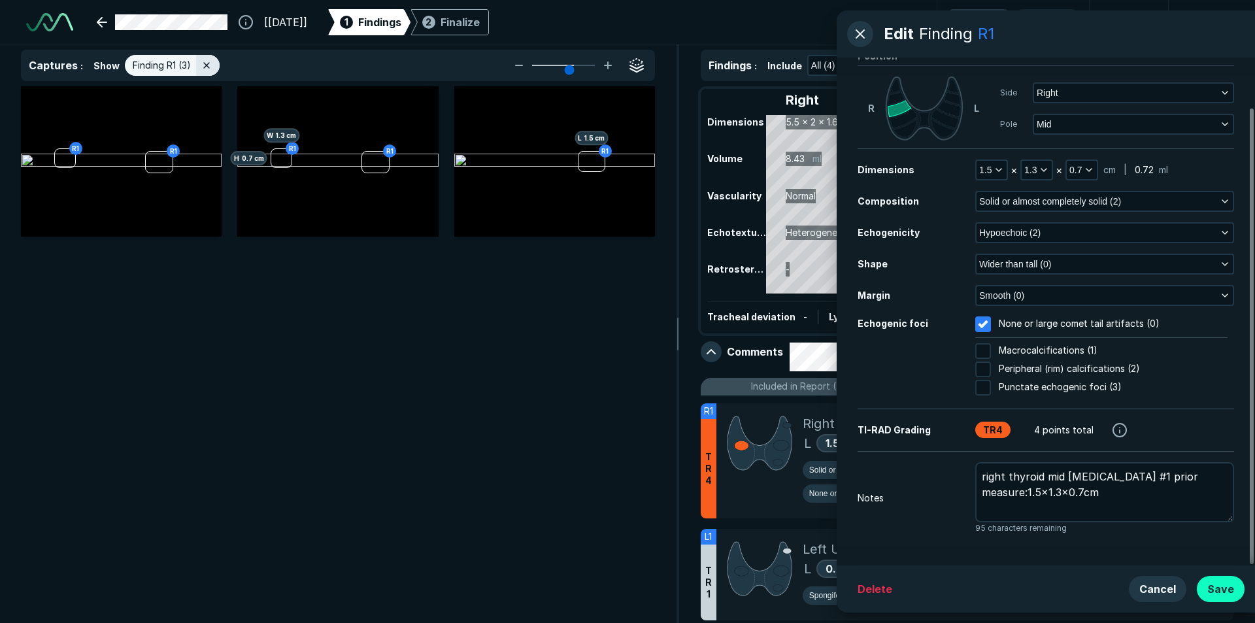
click at [1233, 587] on button "Save" at bounding box center [1221, 589] width 48 height 26
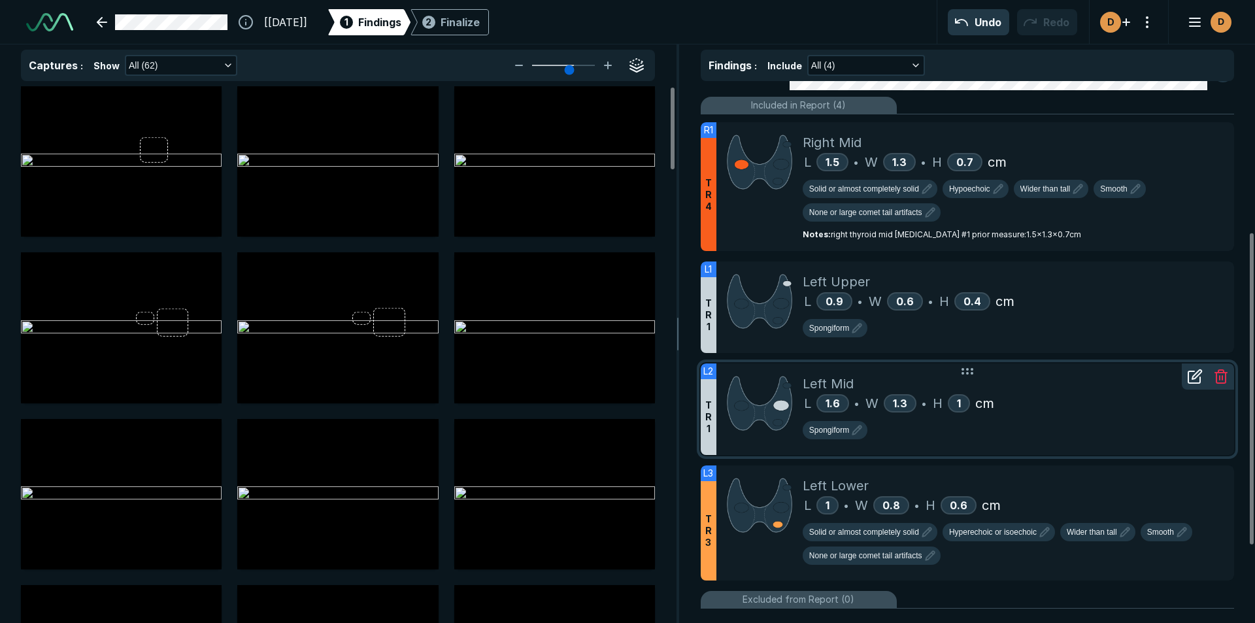
scroll to position [262, 0]
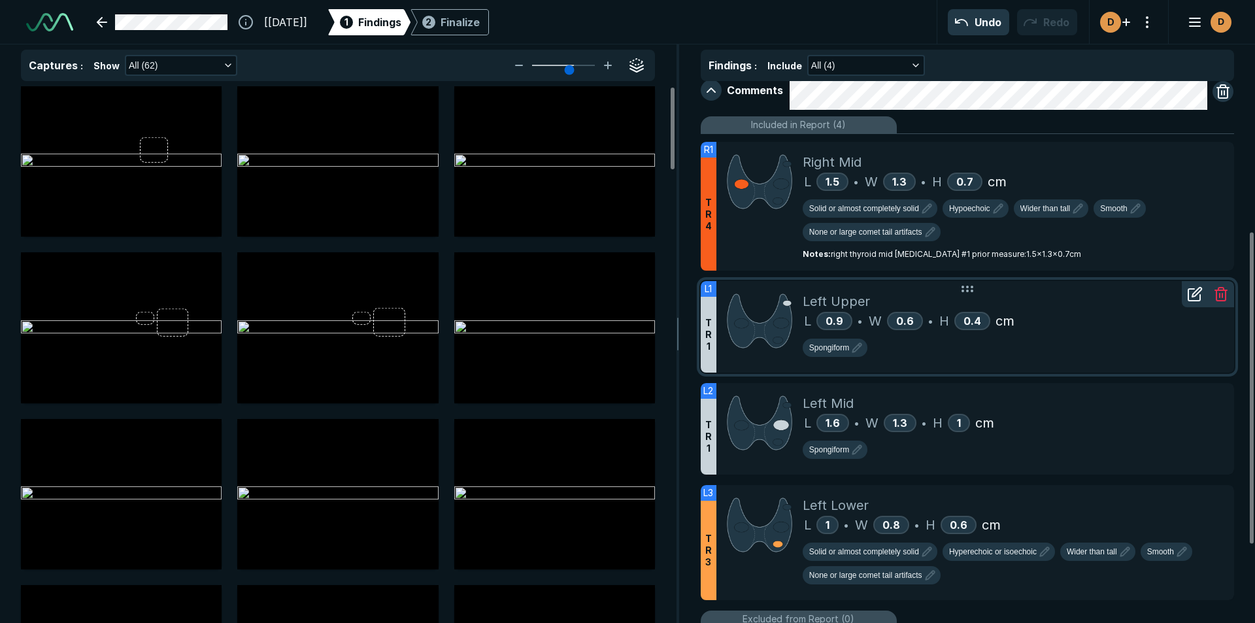
click at [1189, 290] on icon at bounding box center [1195, 295] width 12 height 12
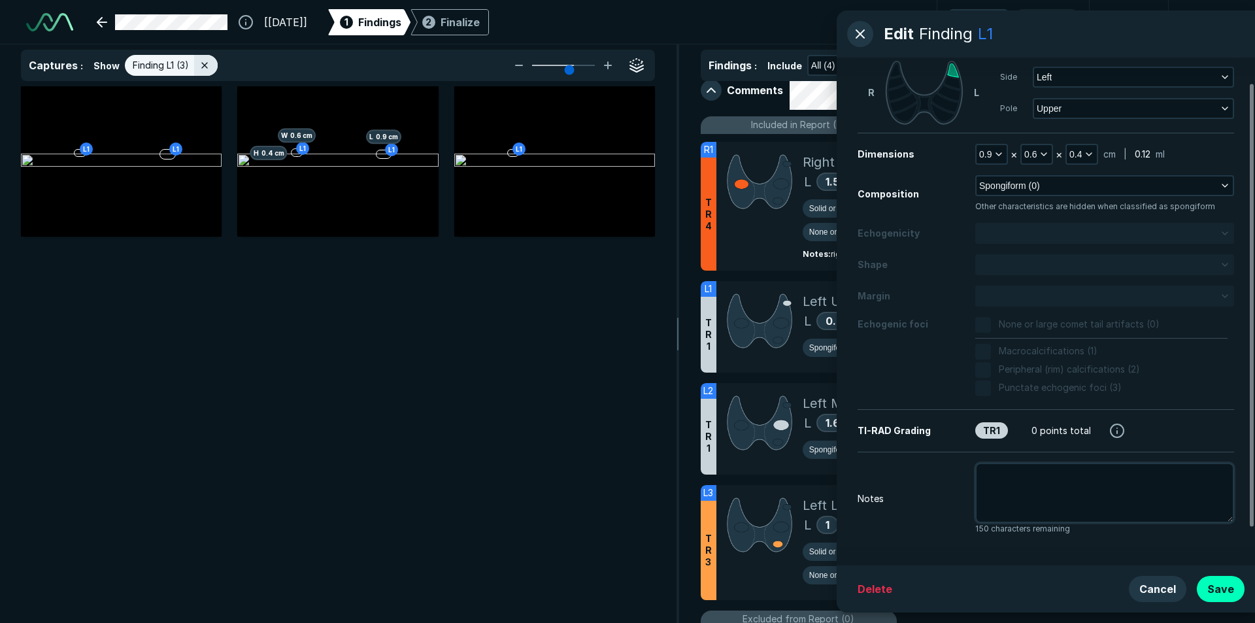
scroll to position [72, 0]
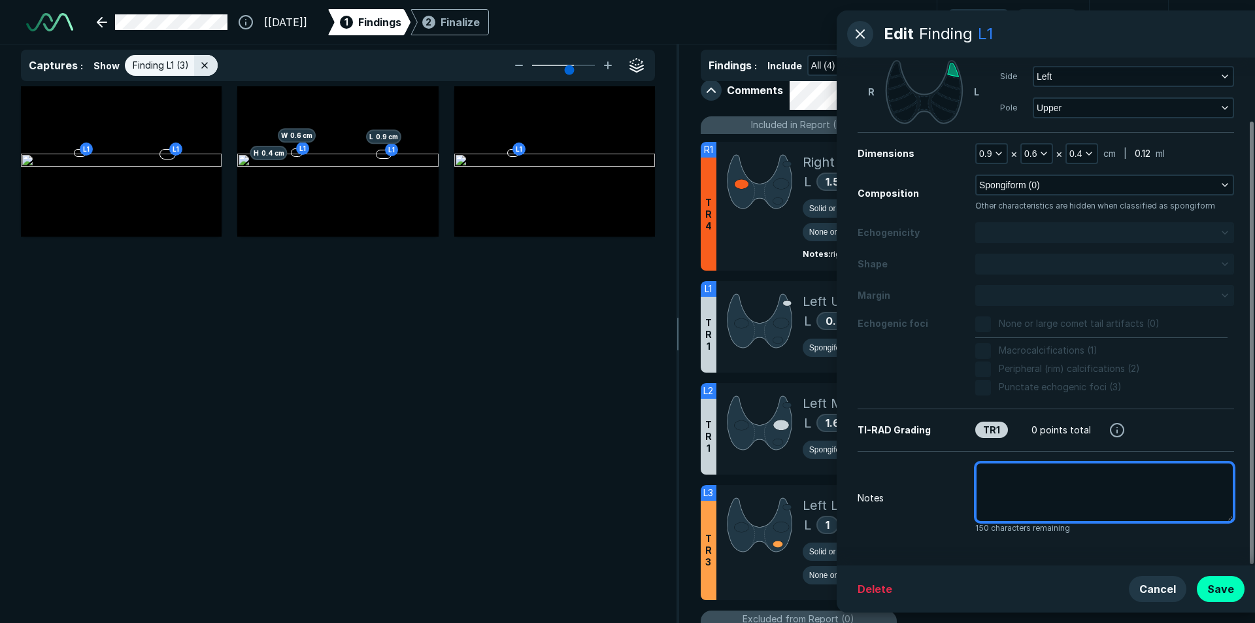
click at [1013, 485] on textarea at bounding box center [1104, 492] width 259 height 60
type textarea "x"
type textarea "L"
type textarea "x"
type textarea "Le"
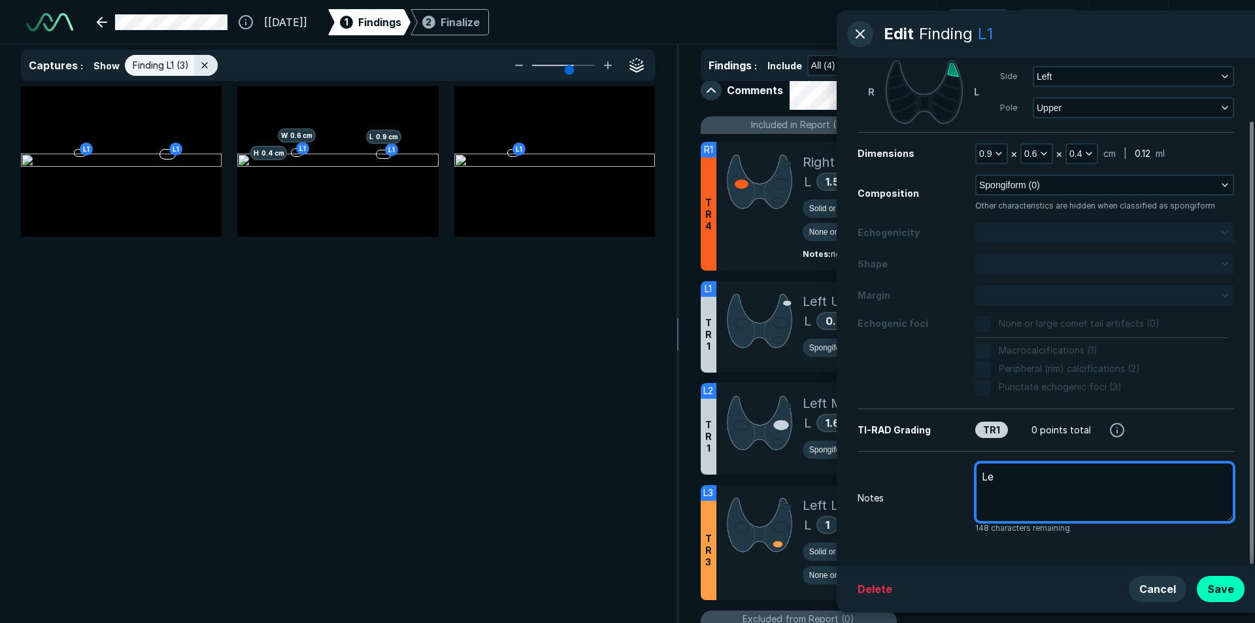
type textarea "x"
type textarea "Lef"
type textarea "x"
type textarea "Left"
type textarea "x"
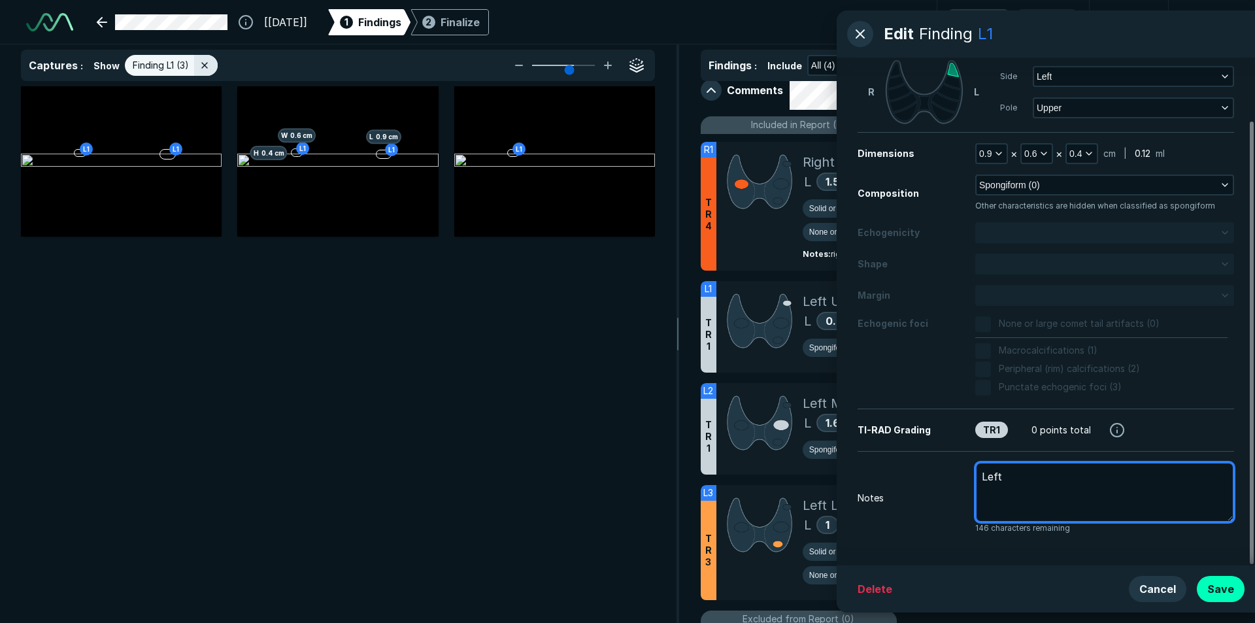
type textarea "Left"
type textarea "x"
type textarea "Left t"
type textarea "x"
type textarea "Left th"
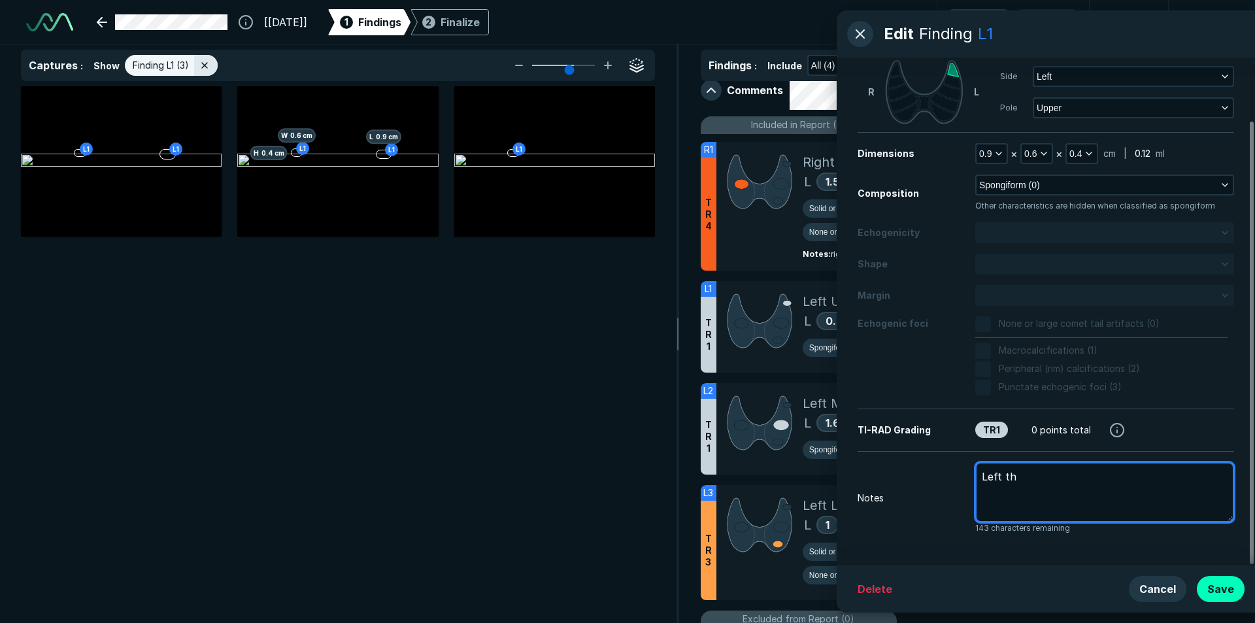
type textarea "x"
type textarea "Left thy"
type textarea "x"
type textarea "Left thyr"
type textarea "x"
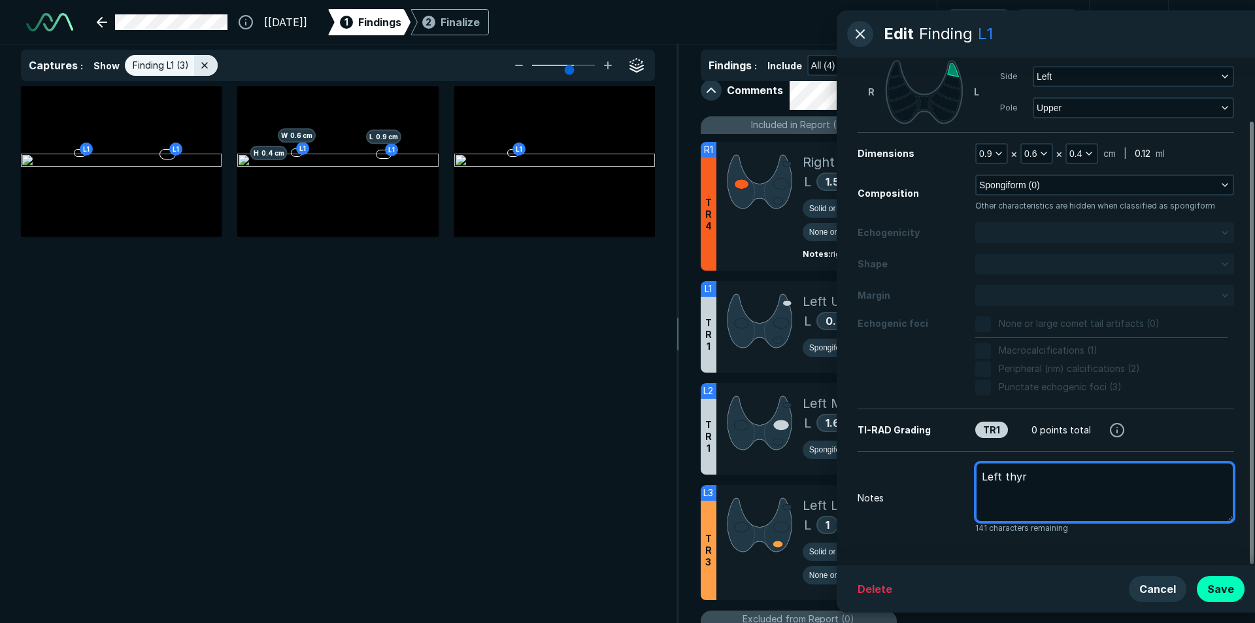
type textarea "Left thyro"
type textarea "x"
type textarea "Left thyroi"
type textarea "x"
type textarea "Left thyroid"
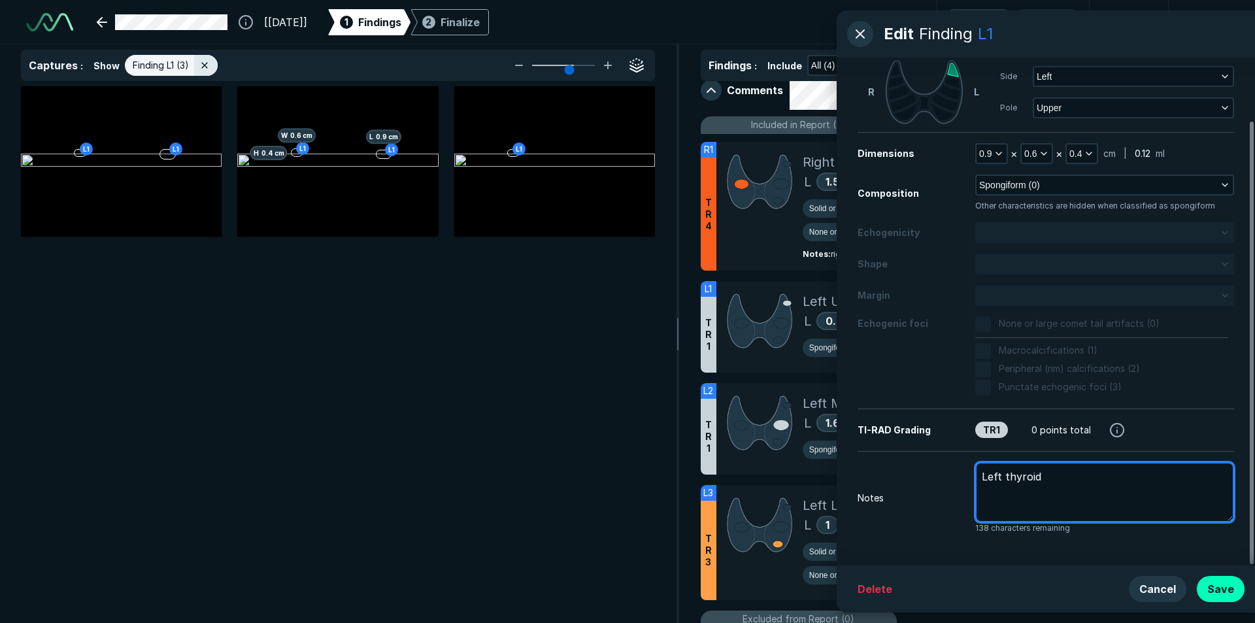
type textarea "x"
type textarea "Left thyroid"
type textarea "x"
type textarea "Left thyroid s"
type textarea "x"
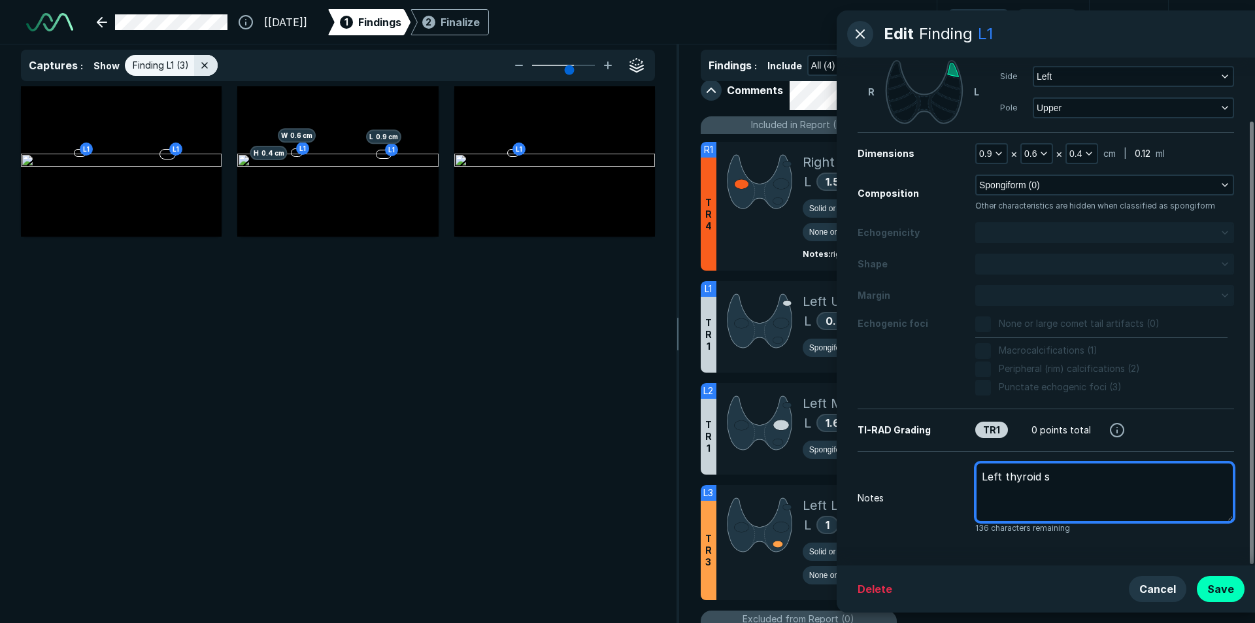
type textarea "Left thyroid su"
type textarea "x"
type textarea "Left thyroid sup"
type textarea "x"
type textarea "Left thyroid supe"
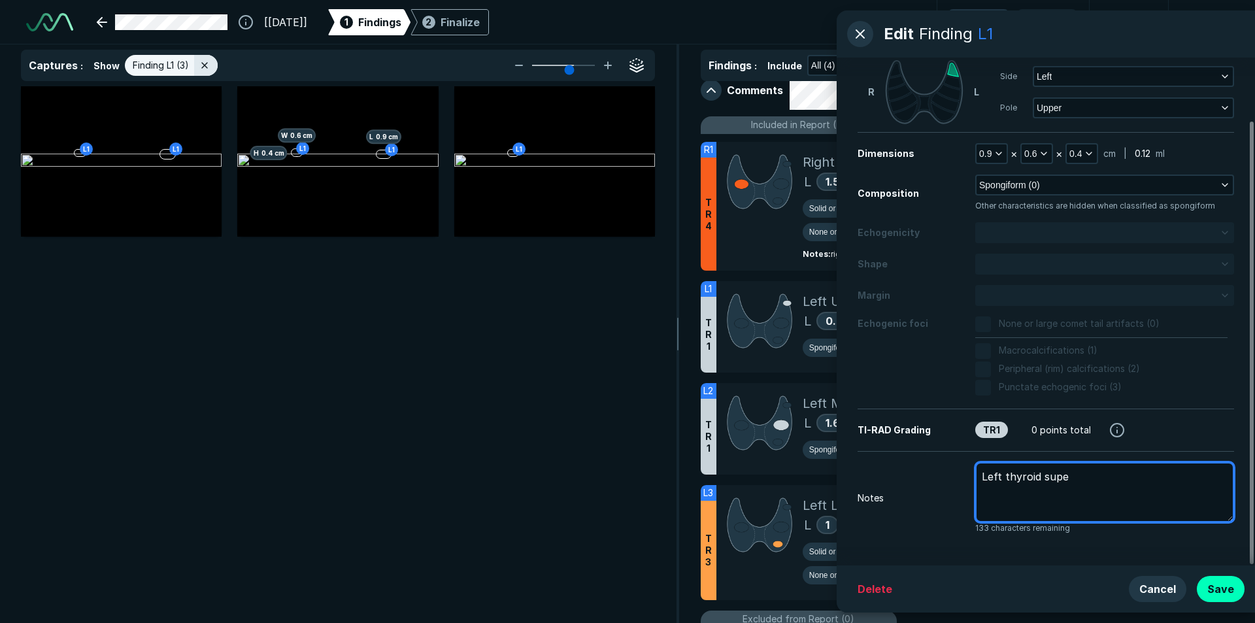
type textarea "x"
type textarea "Left thyroid super"
type textarea "x"
type textarea "Left thyroid superi"
type textarea "x"
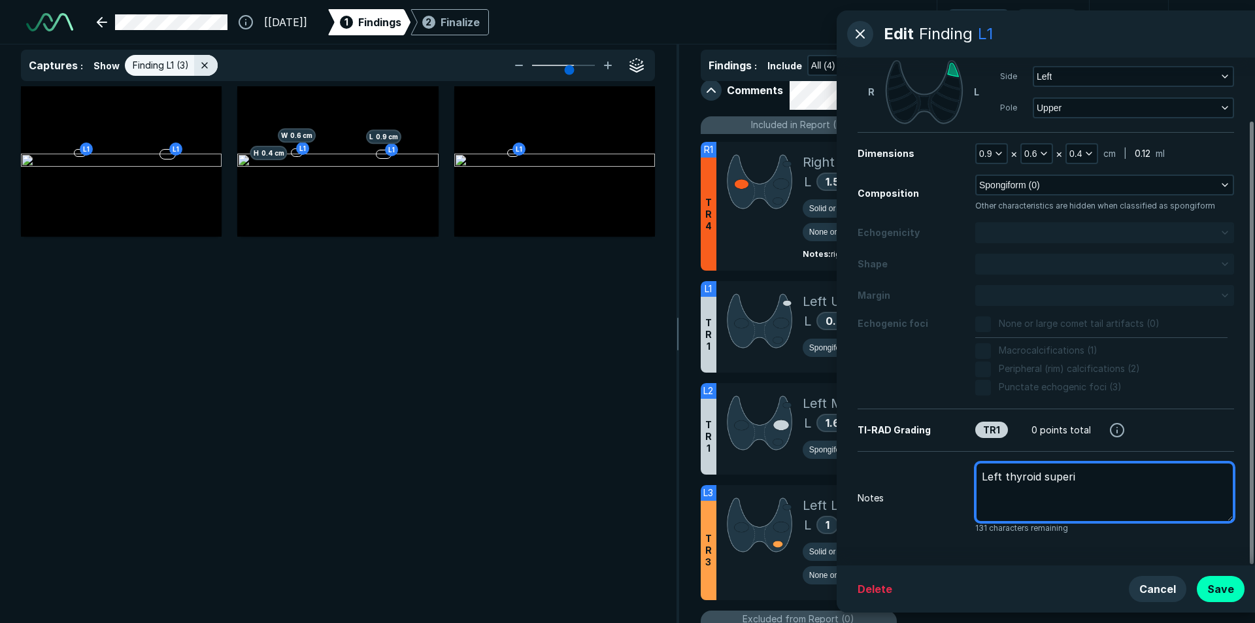
type textarea "Left thyroid superio"
type textarea "x"
type textarea "Left thyroid superior"
type textarea "x"
type textarea "Left thyroid superior"
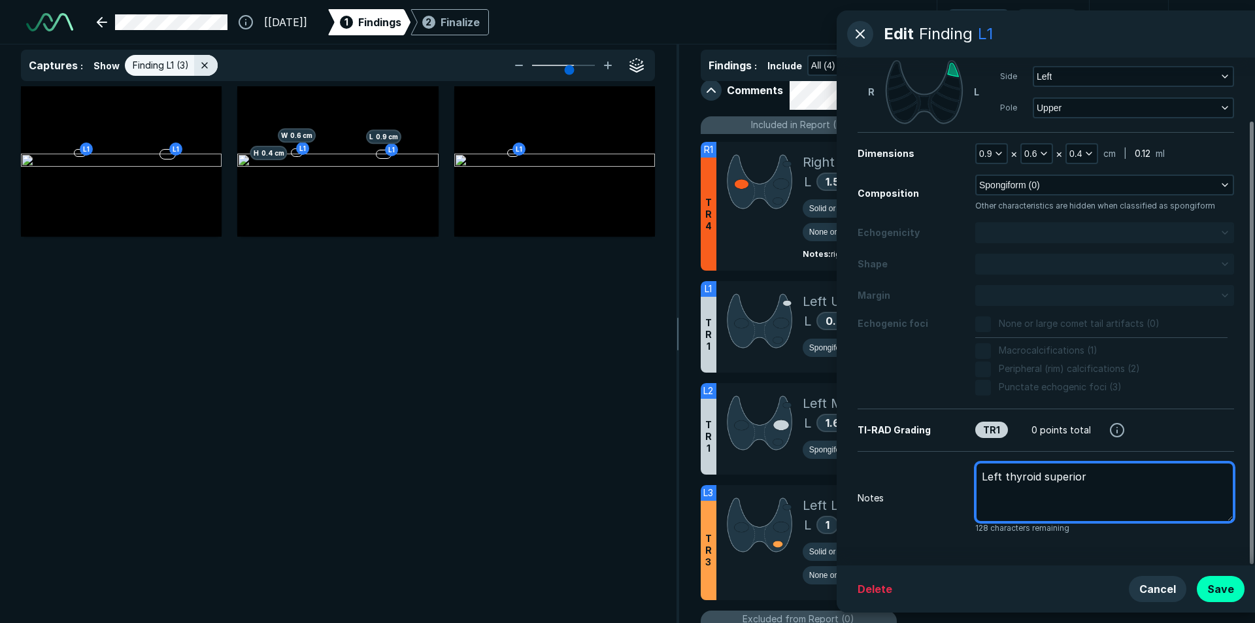
type textarea "x"
type textarea "Left thyroid superior n"
type textarea "x"
type textarea "Left thyroid superior no"
type textarea "x"
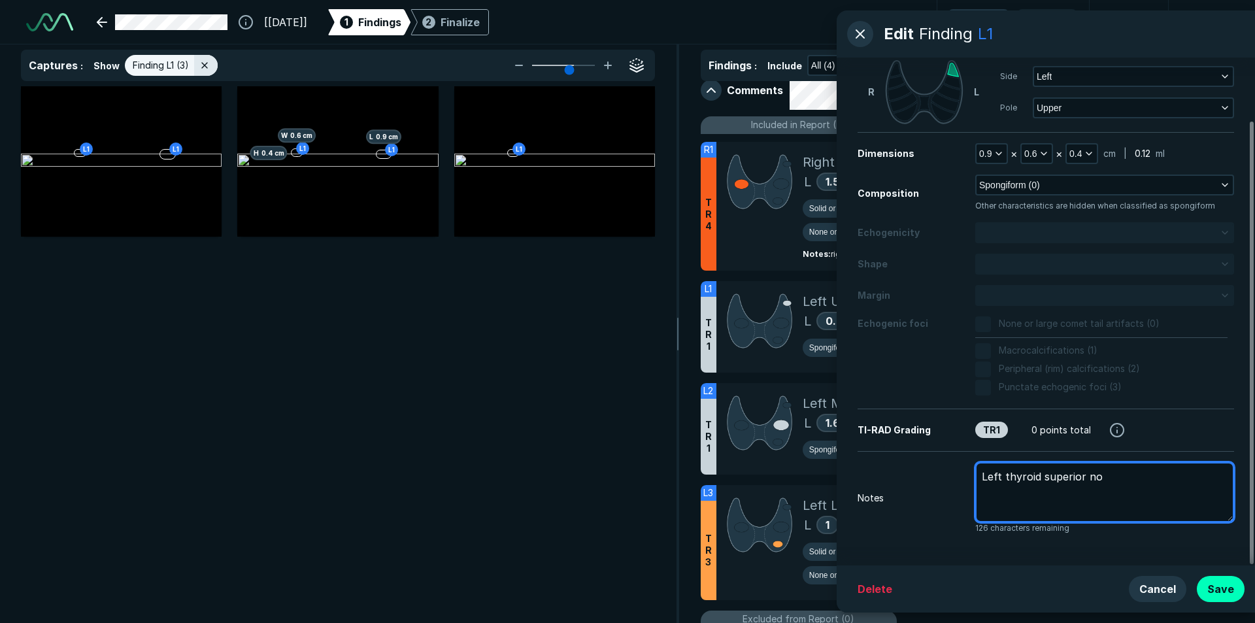
type textarea "Left thyroid superior nod"
type textarea "x"
type textarea "Left thyroid superior nodu"
type textarea "x"
type textarea "Left thyroid superior nodul"
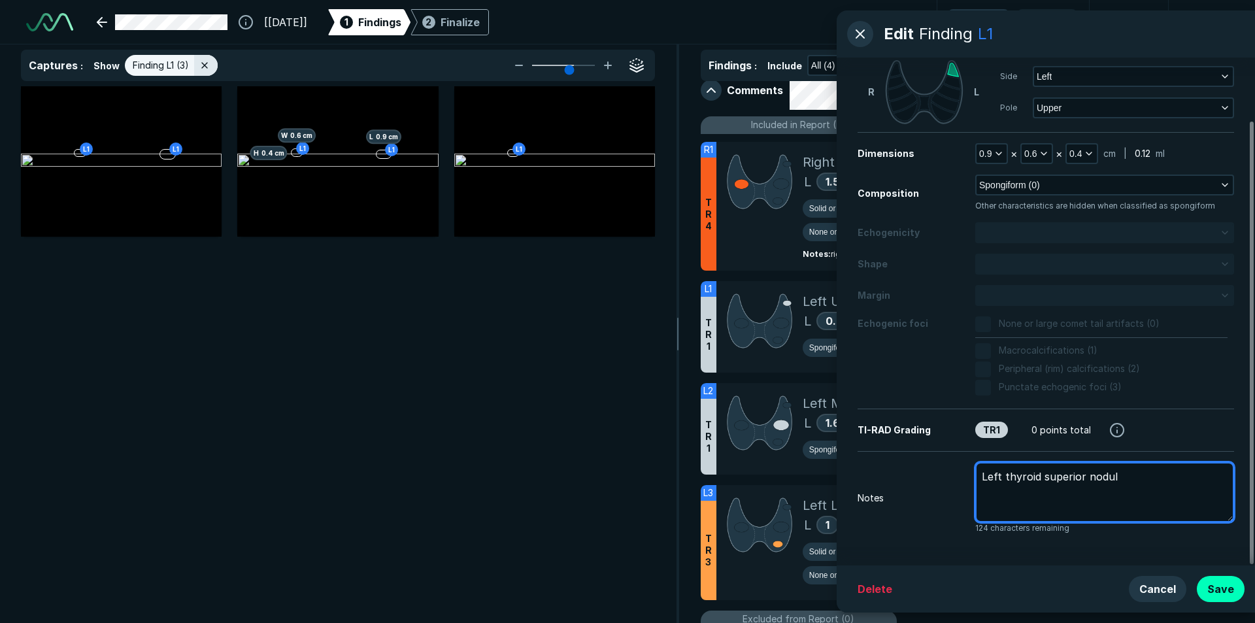
type textarea "x"
type textarea "Left thyroid superior [MEDICAL_DATA]"
type textarea "x"
type textarea "Left thyroid superior [MEDICAL_DATA]"
type textarea "x"
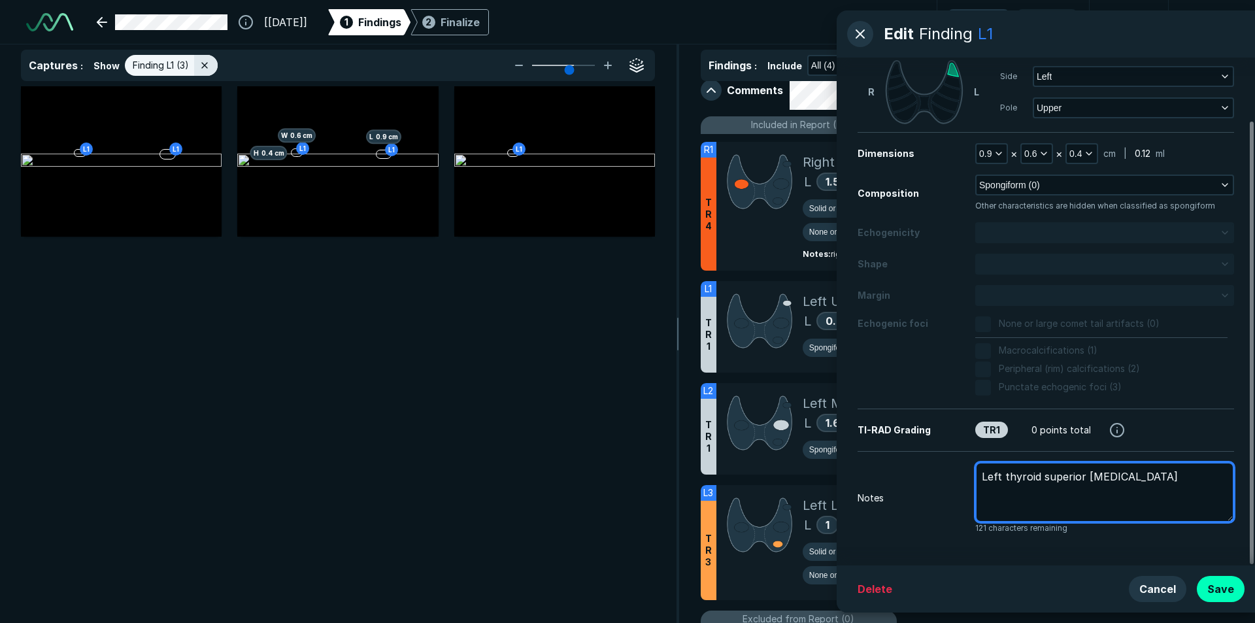
type textarea "Left thyroid superior [MEDICAL_DATA] #"
type textarea "x"
type textarea "Left thyroid superior [MEDICAL_DATA] #2"
type textarea "x"
type textarea "Left thyroid superior [MEDICAL_DATA] #2"
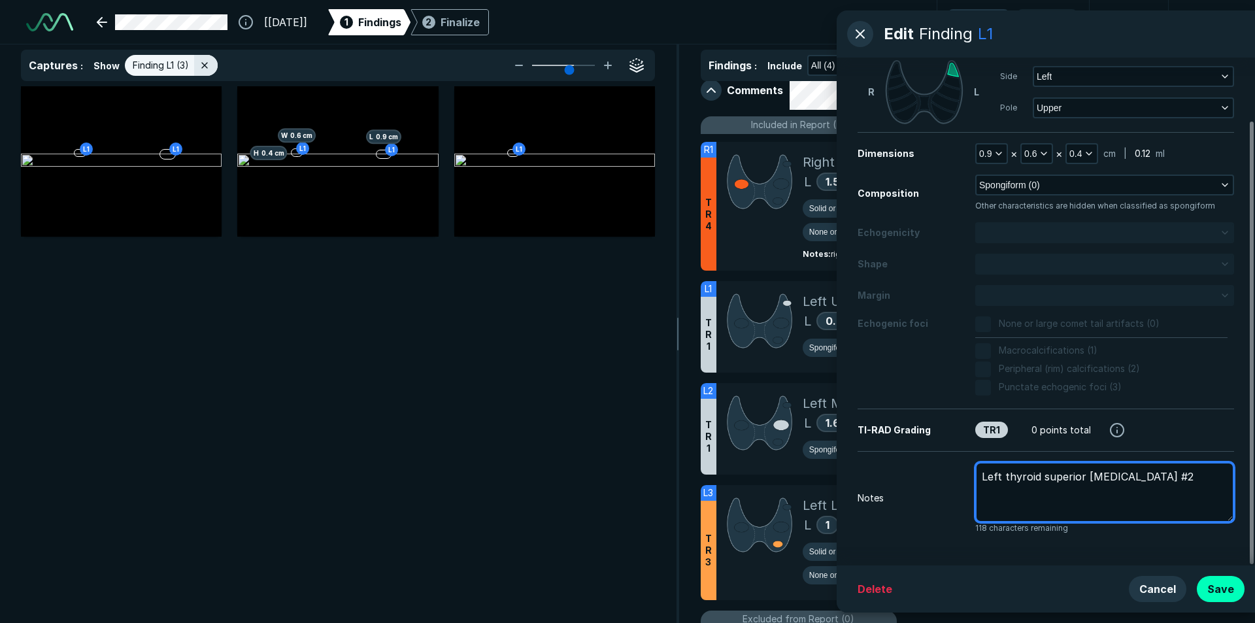
type textarea "x"
type textarea "Left thyroid superior [MEDICAL_DATA] #2 p"
type textarea "x"
type textarea "Left thyroid superior [MEDICAL_DATA] #2 pr"
type textarea "x"
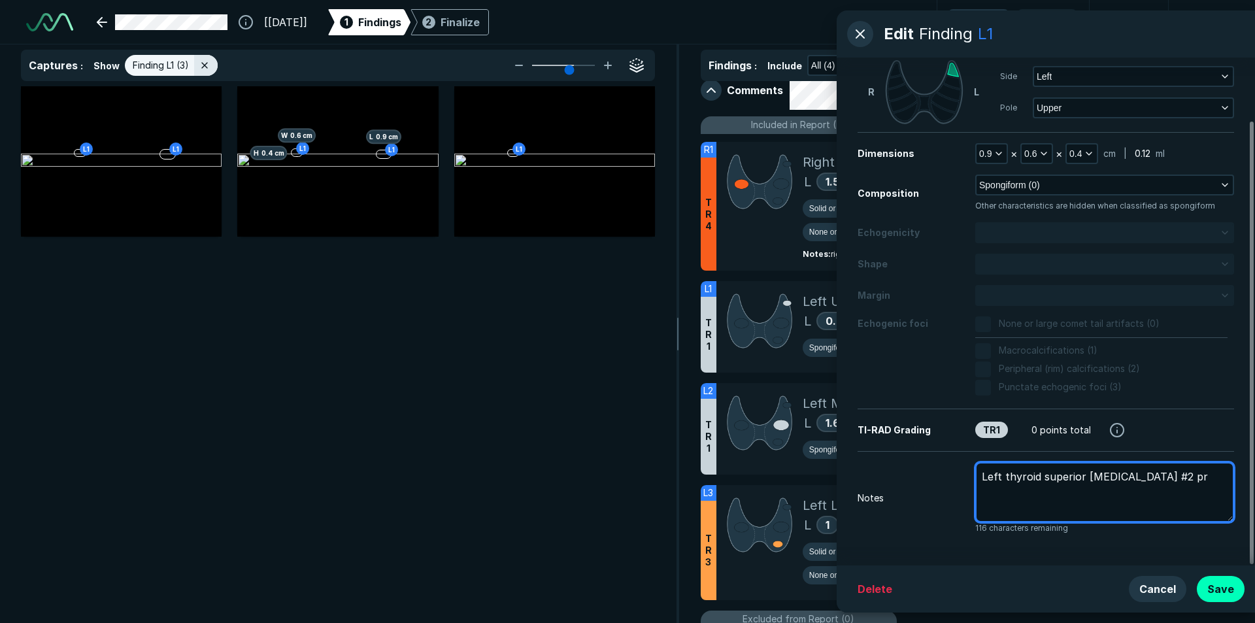
type textarea "Left thyroid superior [MEDICAL_DATA] #2 pri"
type textarea "x"
type textarea "Left thyroid superior [MEDICAL_DATA] #2 prio"
type textarea "x"
type textarea "Left thyroid superior [MEDICAL_DATA] #2 prior"
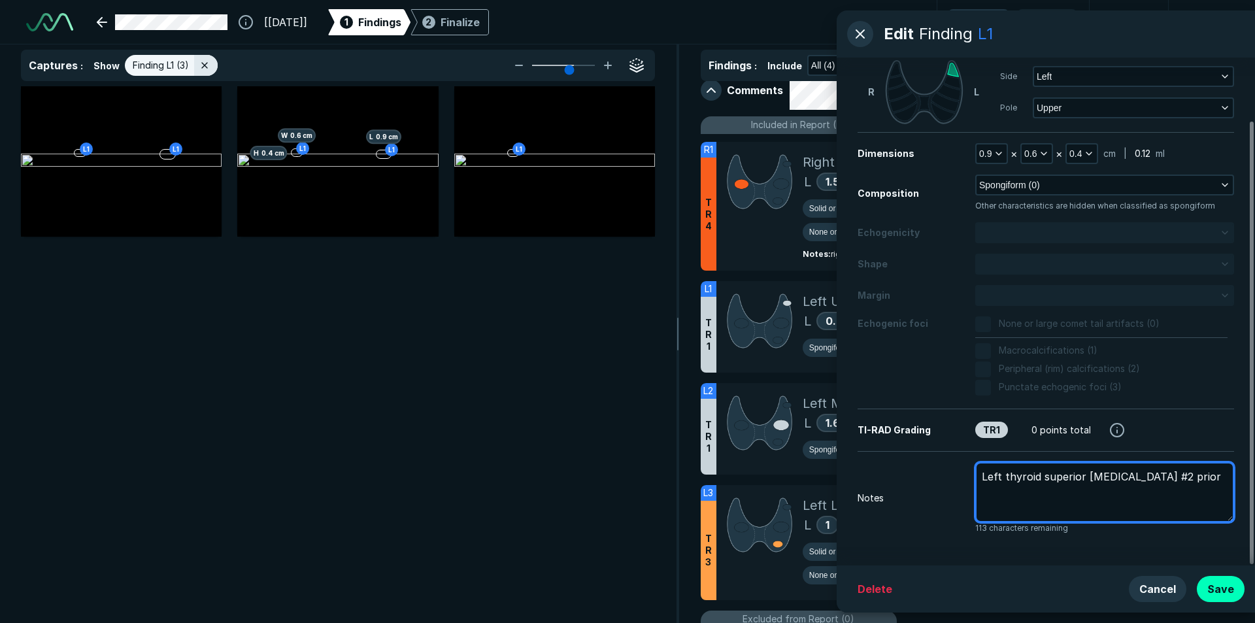
type textarea "x"
type textarea "Left thyroid superior [MEDICAL_DATA] #2 prior"
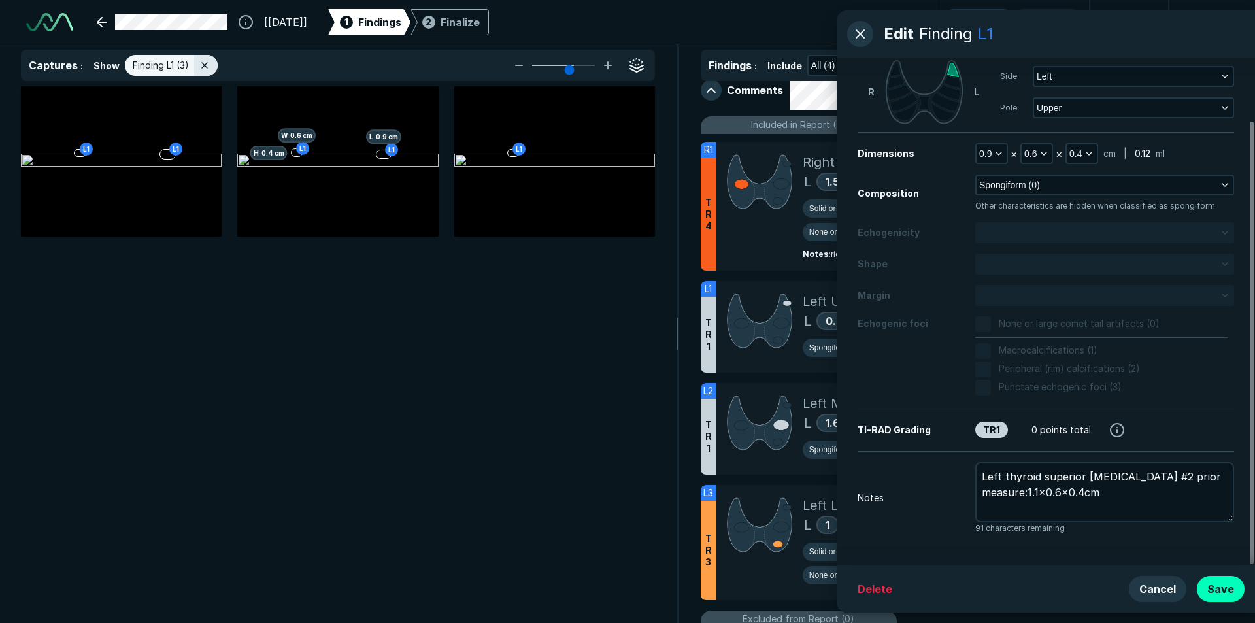
drag, startPoint x: 1220, startPoint y: 587, endPoint x: 1196, endPoint y: 556, distance: 39.2
click at [1220, 587] on button "Save" at bounding box center [1221, 589] width 48 height 26
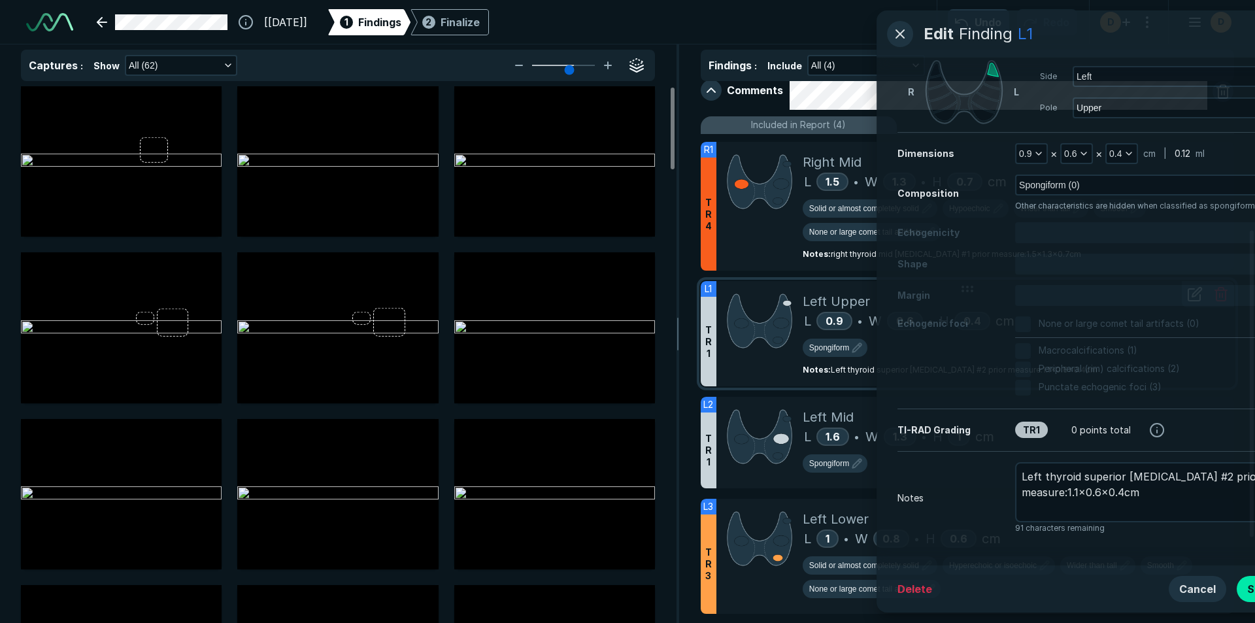
scroll to position [3953, 4513]
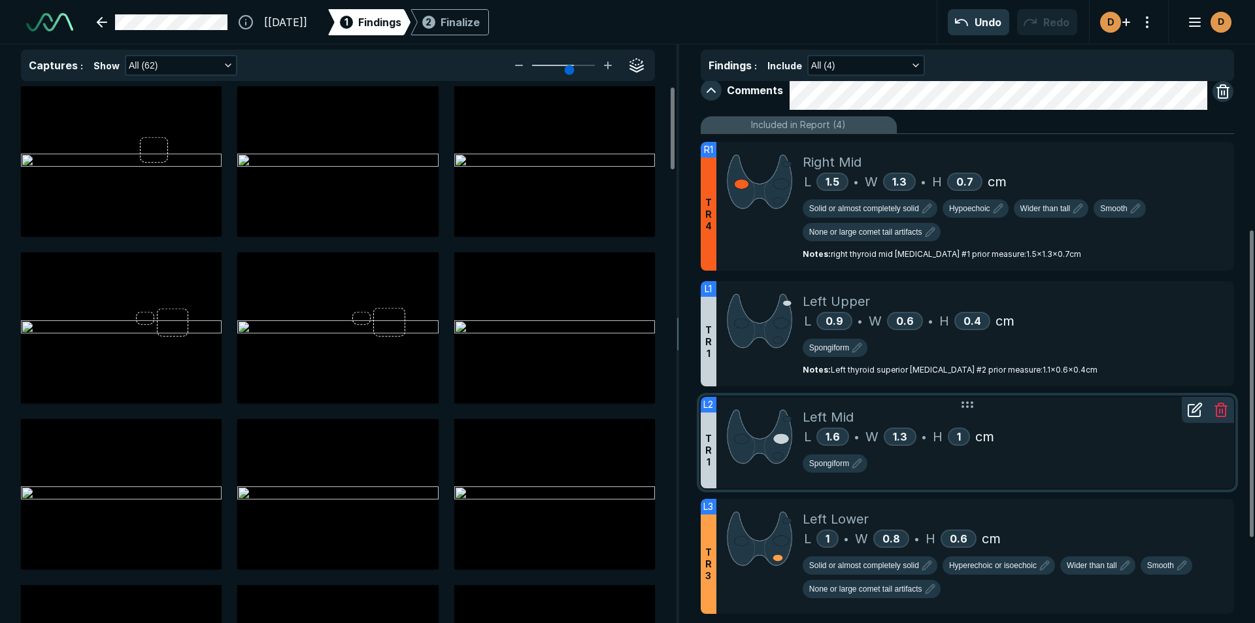
click at [1200, 407] on icon at bounding box center [1197, 407] width 9 height 9
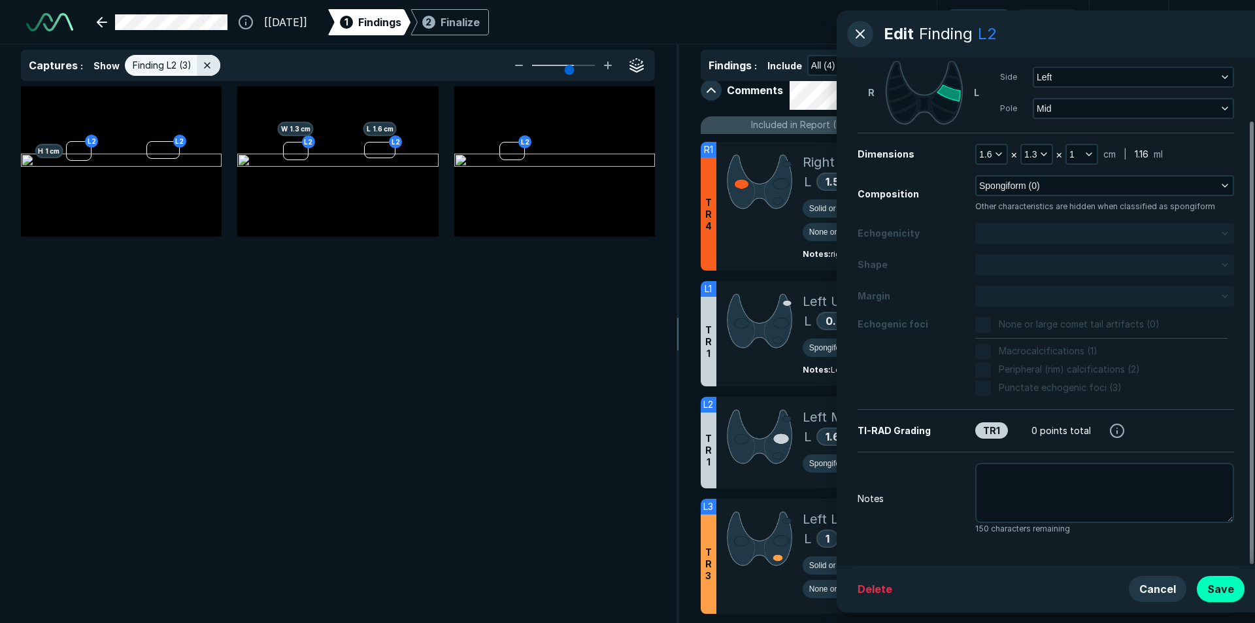
scroll to position [72, 0]
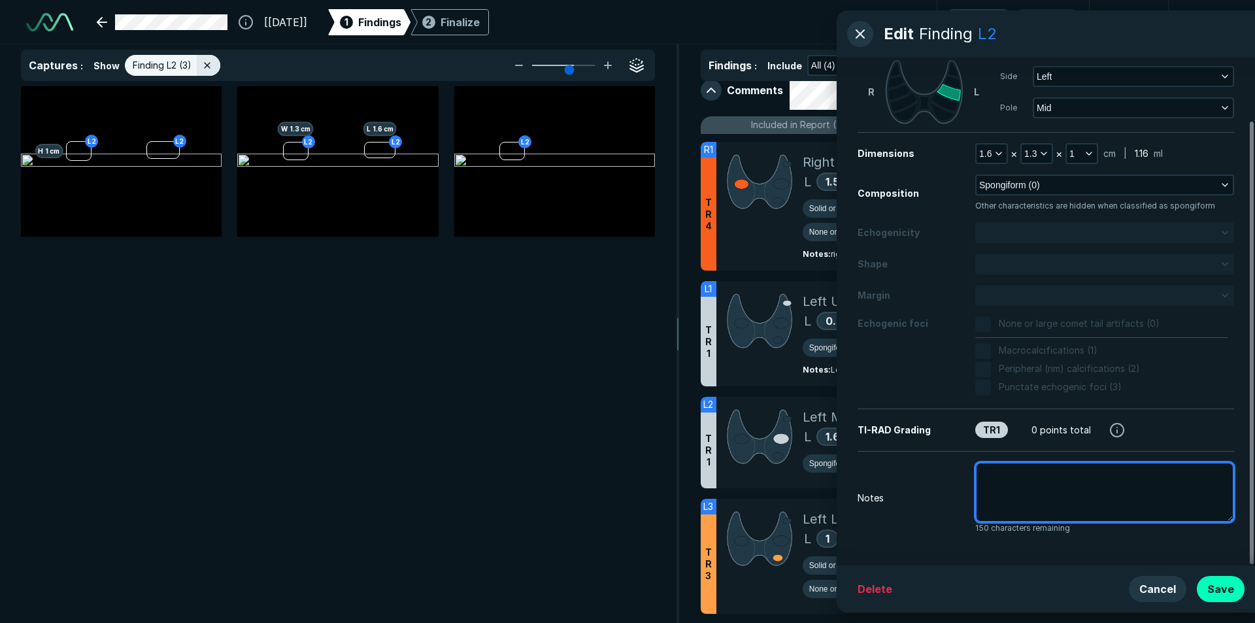
click at [1006, 494] on textarea at bounding box center [1104, 492] width 259 height 60
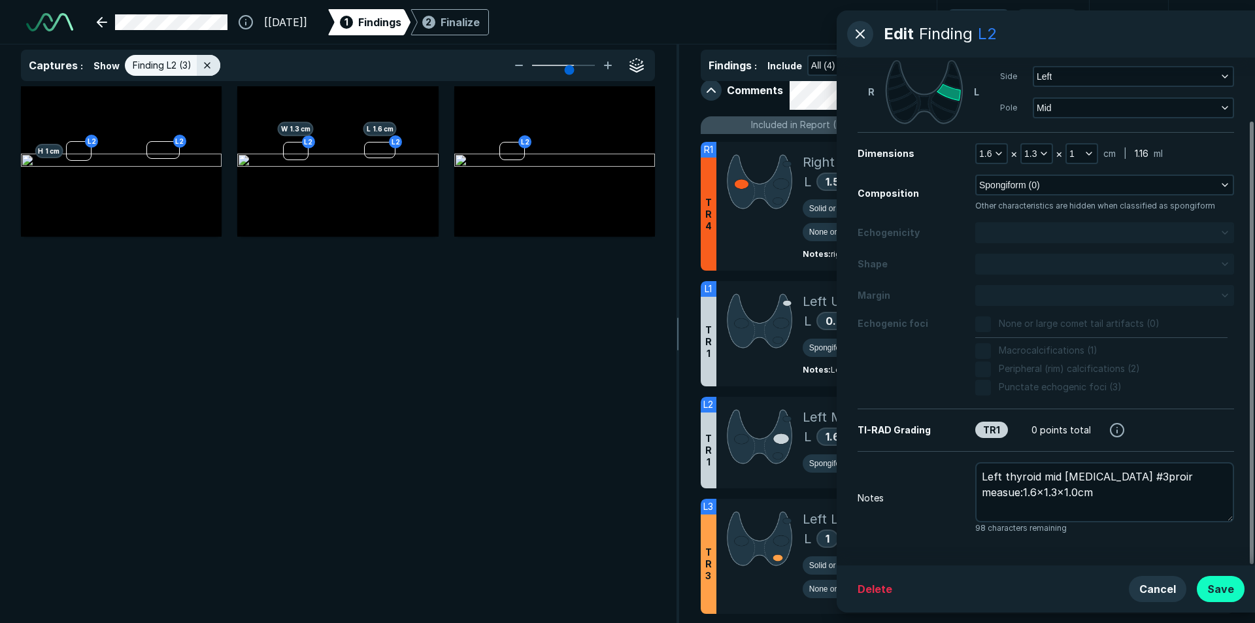
click at [1233, 592] on button "Save" at bounding box center [1221, 589] width 48 height 26
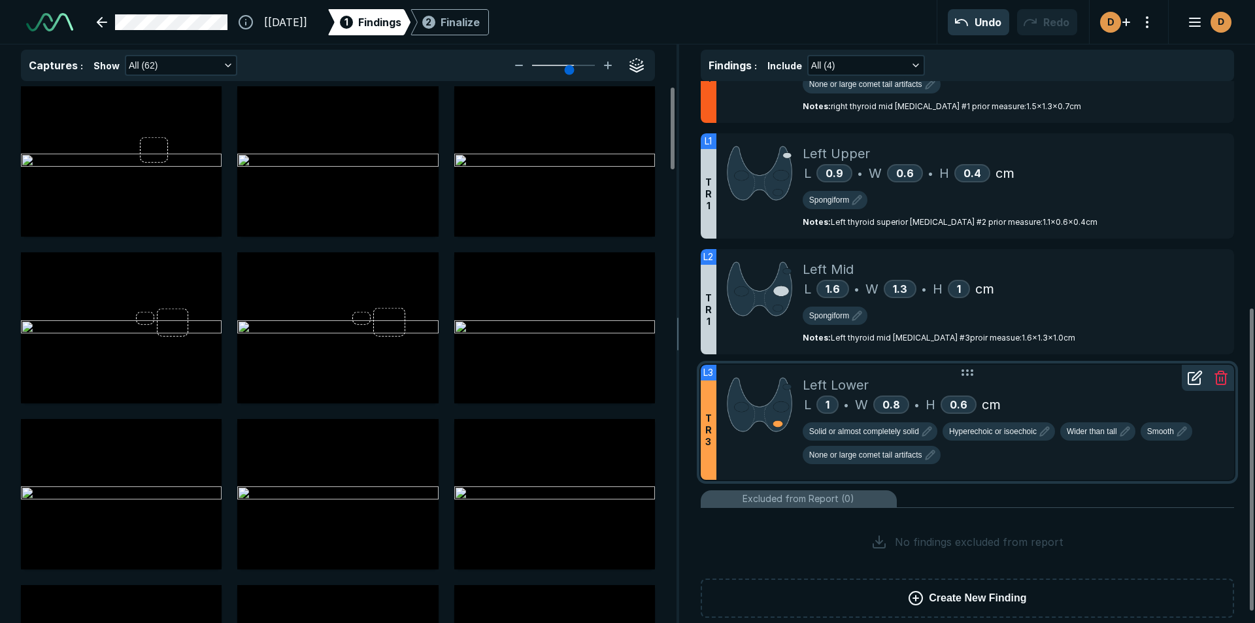
scroll to position [425, 0]
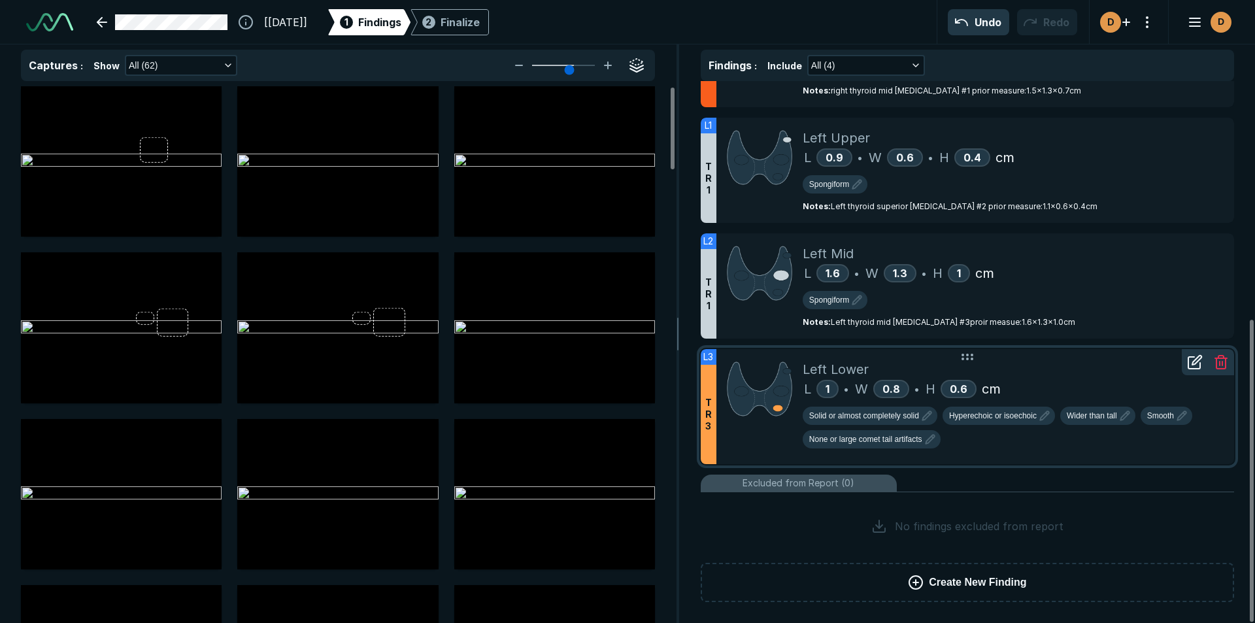
click at [1192, 363] on icon at bounding box center [1195, 362] width 16 height 16
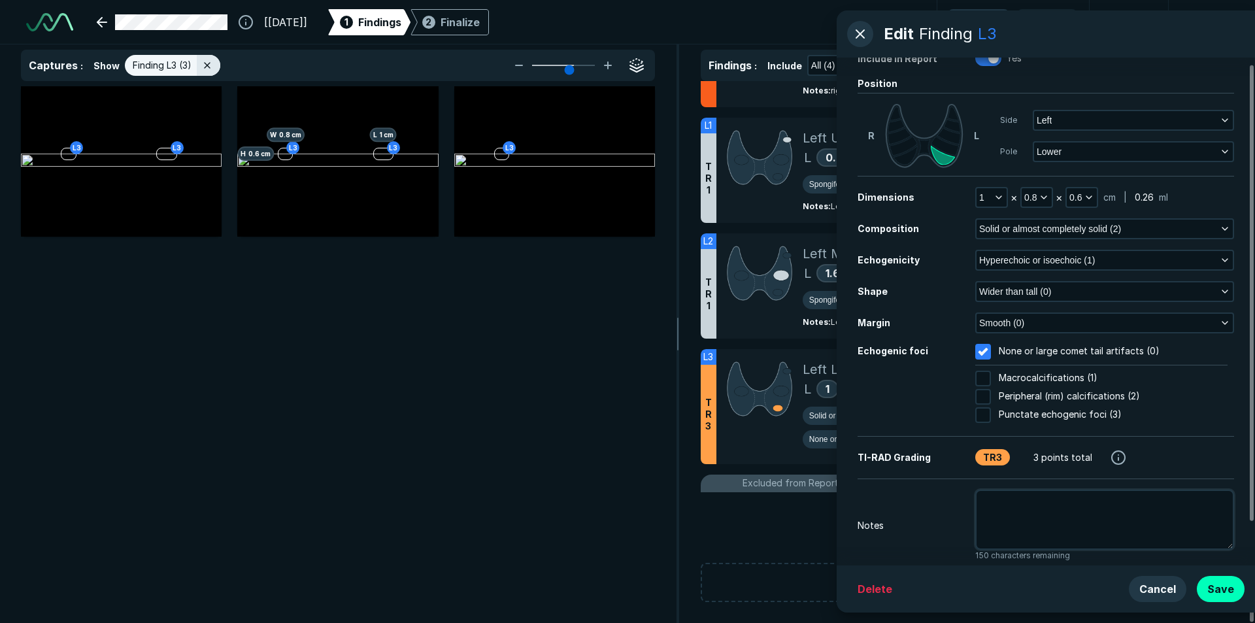
scroll to position [56, 0]
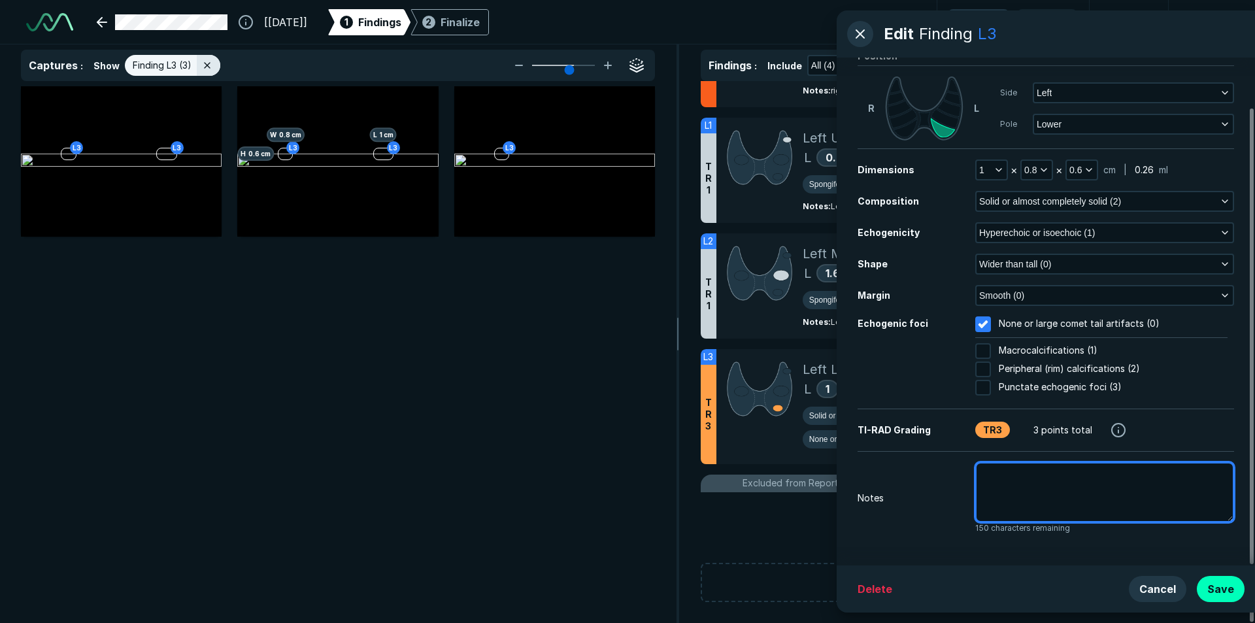
click at [1019, 488] on textarea at bounding box center [1104, 492] width 259 height 60
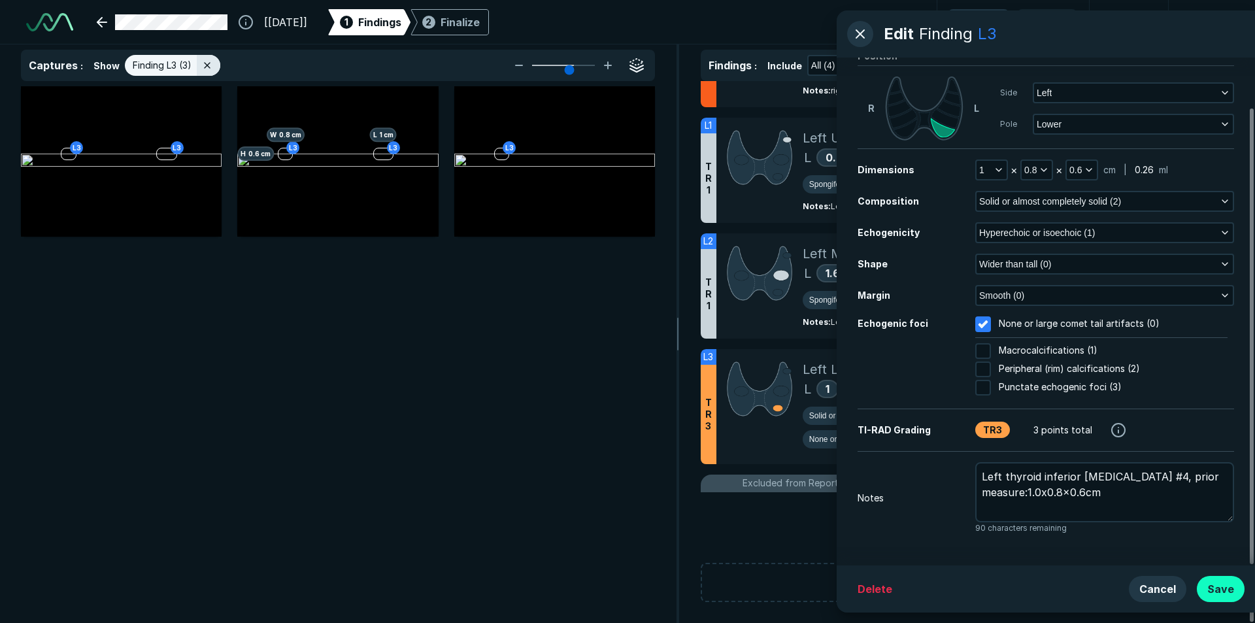
click at [1224, 588] on button "Save" at bounding box center [1221, 589] width 48 height 26
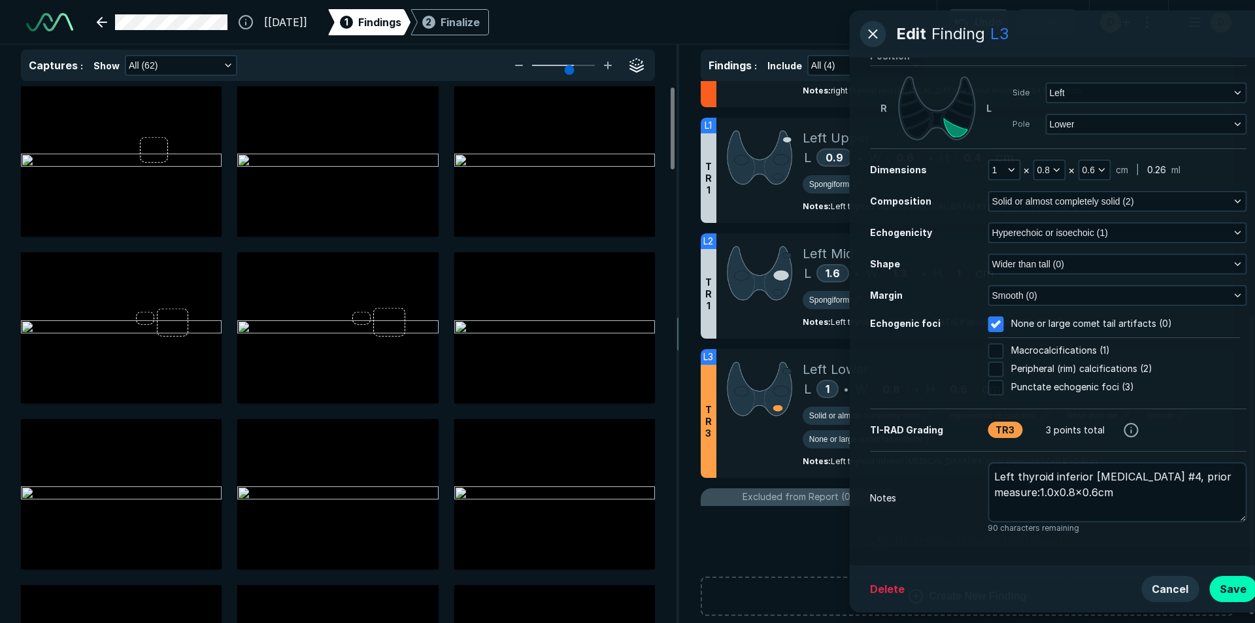
scroll to position [3953, 4513]
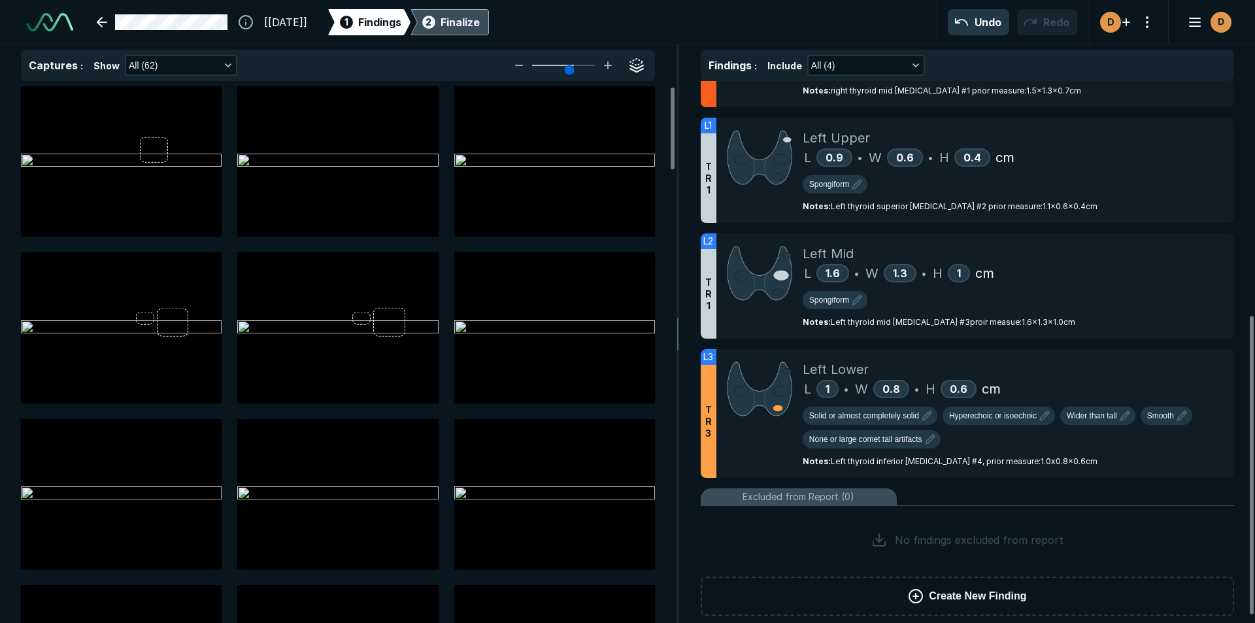
click at [480, 23] on div "Finalize" at bounding box center [460, 22] width 39 height 16
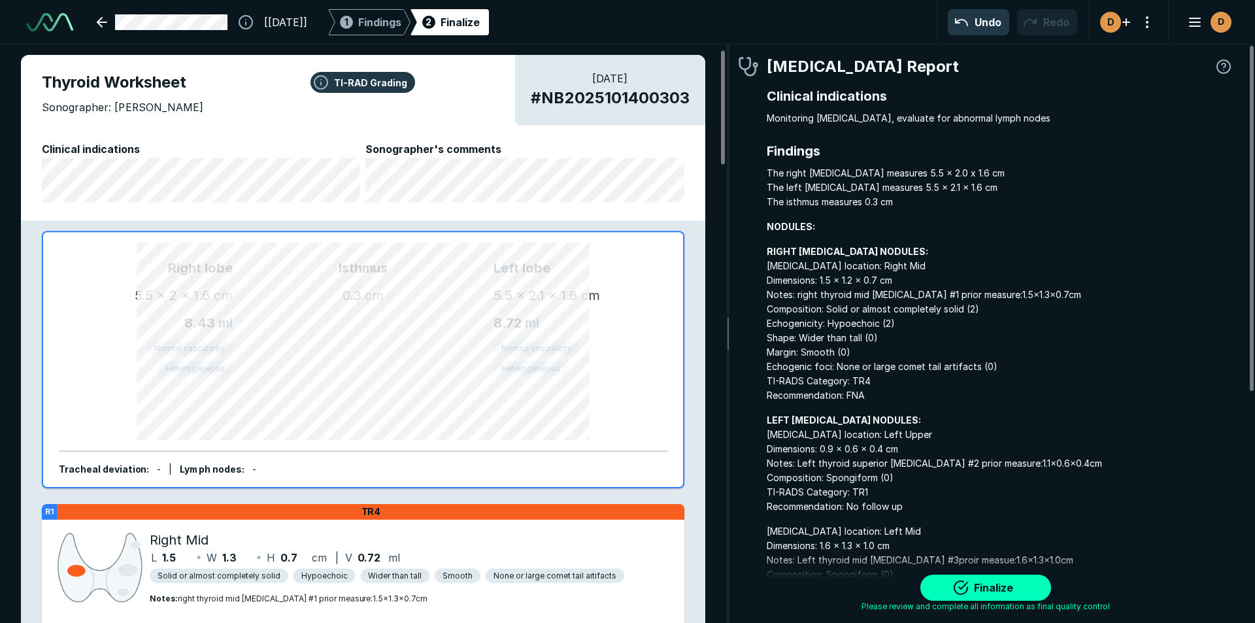
scroll to position [65, 0]
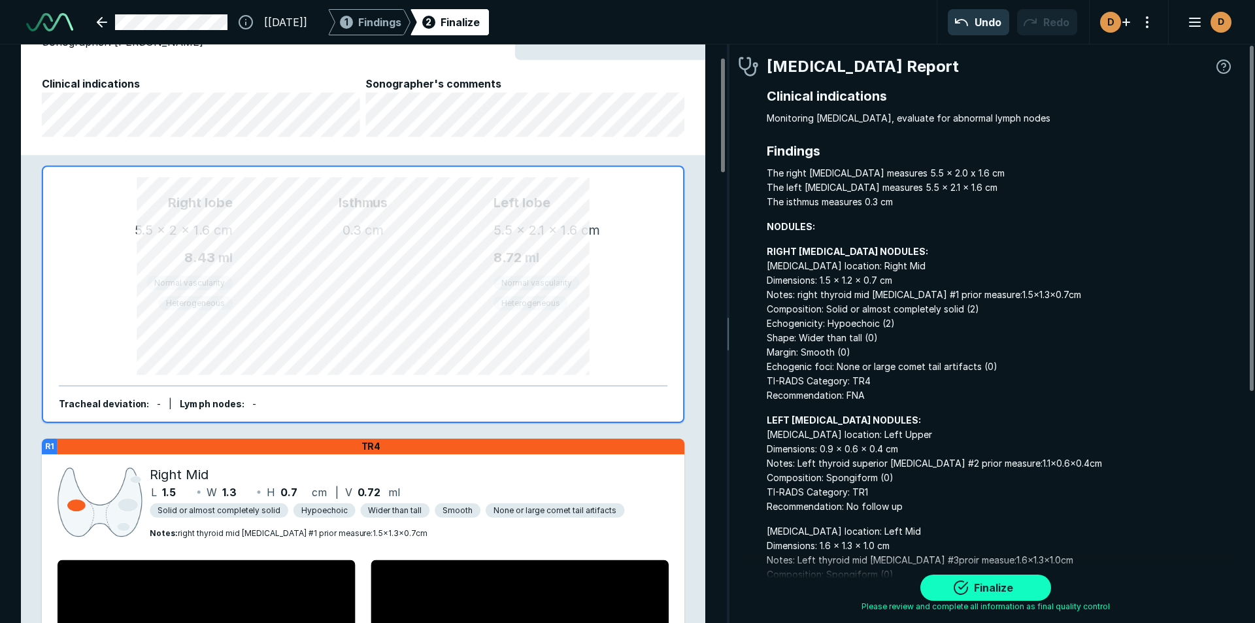
click at [979, 585] on button "Finalize" at bounding box center [986, 588] width 131 height 26
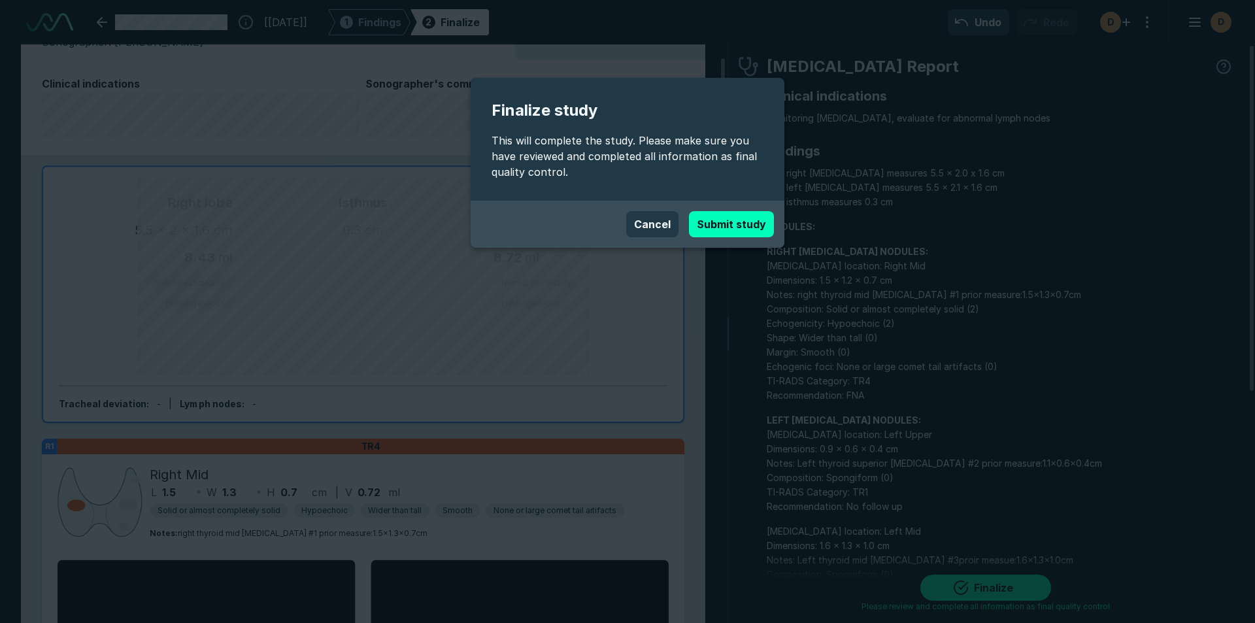
click at [737, 228] on button "Submit study" at bounding box center [731, 224] width 85 height 26
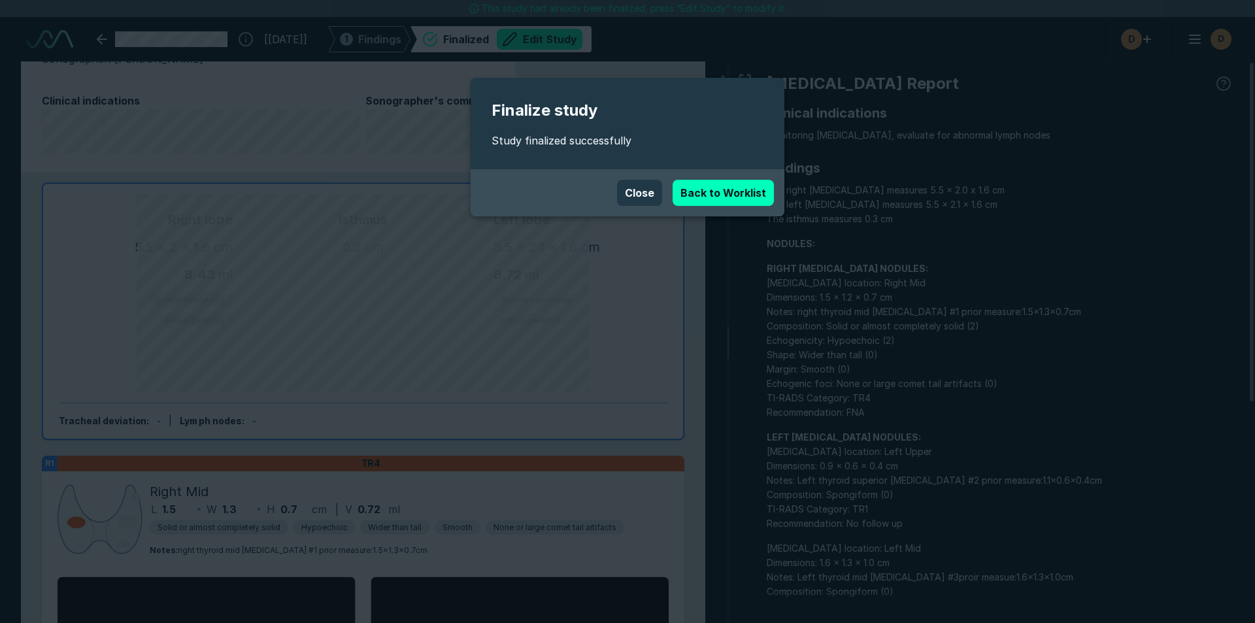
scroll to position [4180, 7329]
click at [641, 194] on button "Close" at bounding box center [639, 193] width 45 height 26
